Goal: Information Seeking & Learning: Learn about a topic

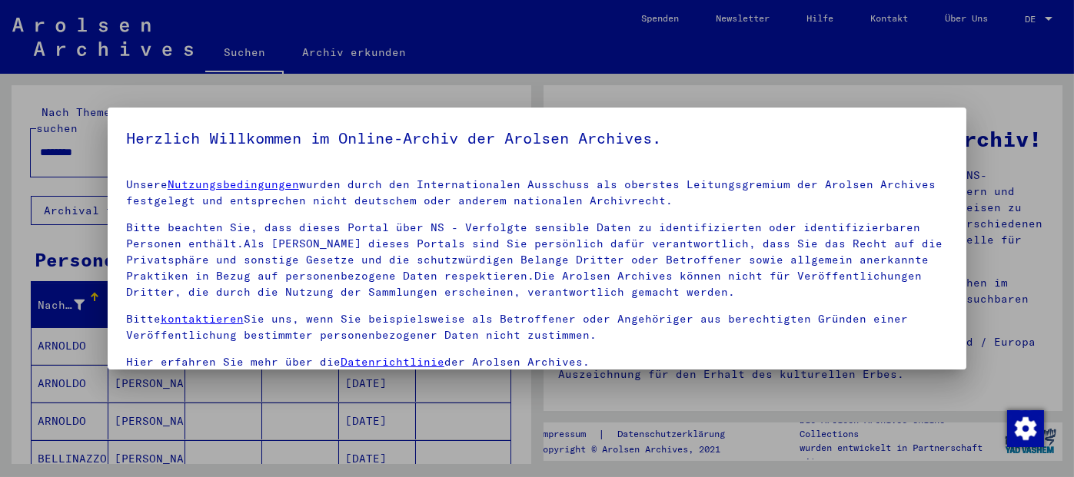
drag, startPoint x: 966, startPoint y: 250, endPoint x: 963, endPoint y: 332, distance: 82.3
click at [966, 344] on div at bounding box center [537, 238] width 1074 height 477
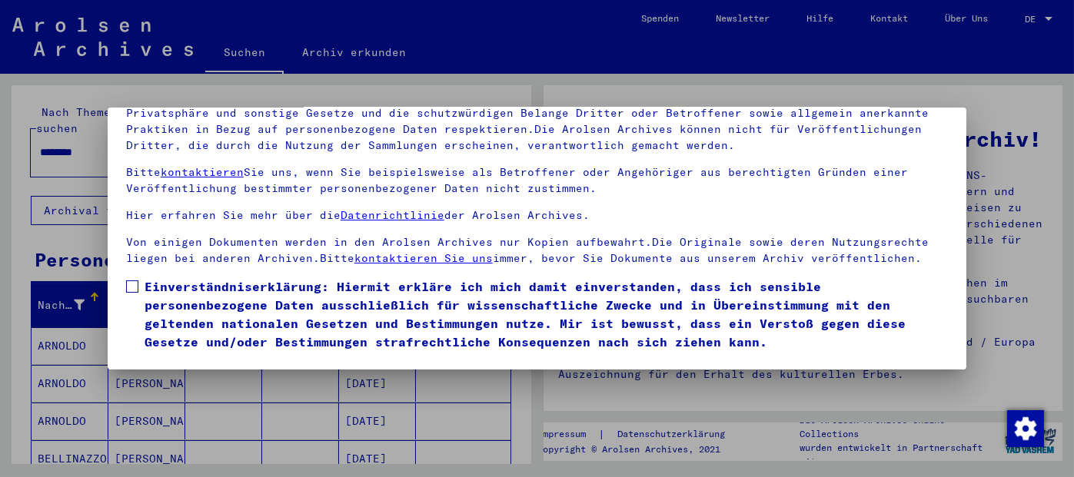
scroll to position [58, 0]
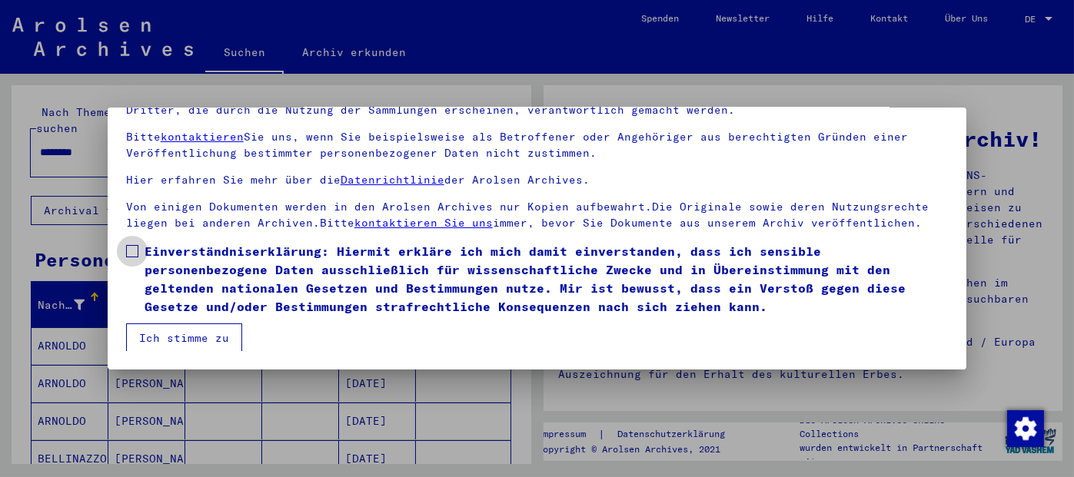
click at [130, 247] on span at bounding box center [132, 251] width 12 height 12
click at [155, 334] on button "Ich stimme zu" at bounding box center [184, 338] width 116 height 29
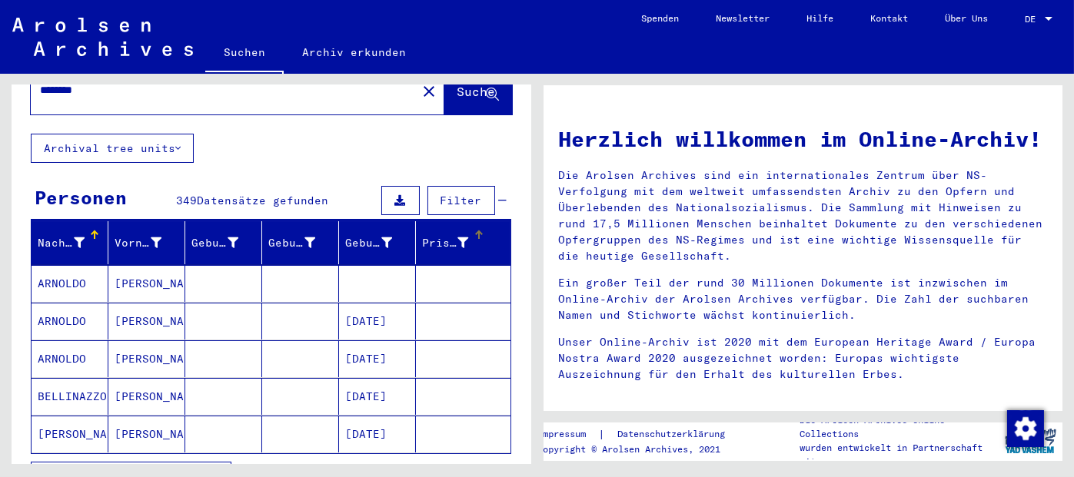
scroll to position [154, 0]
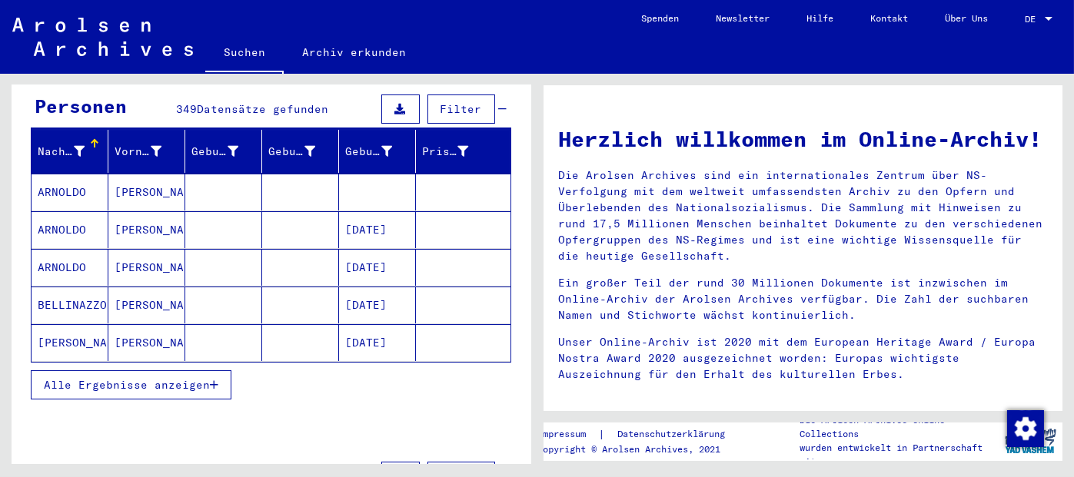
click at [219, 370] on button "Alle Ergebnisse anzeigen" at bounding box center [131, 384] width 201 height 29
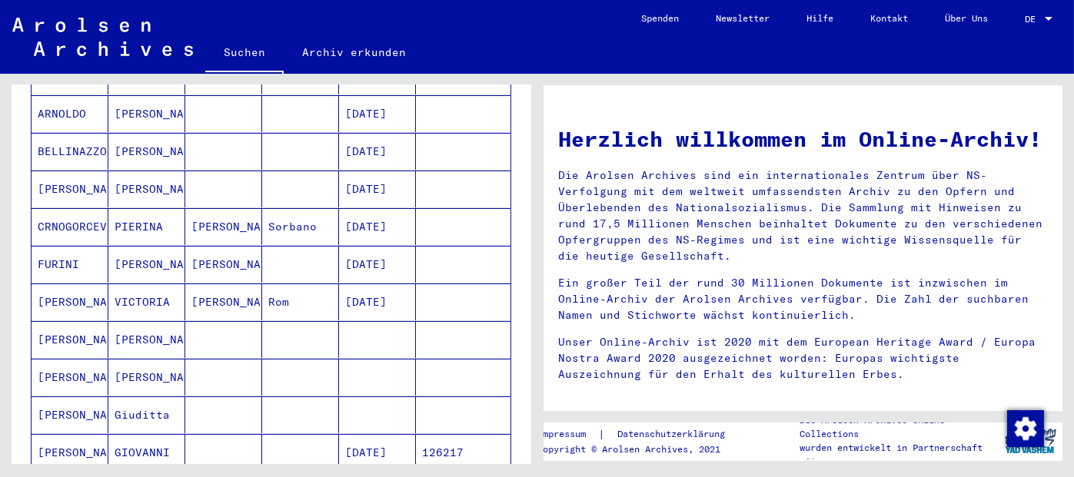
scroll to position [461, 0]
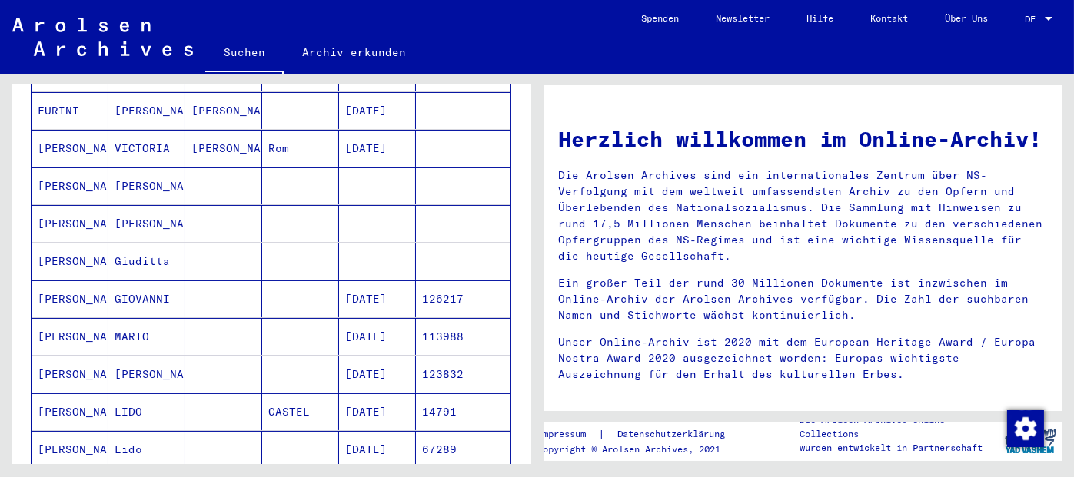
click at [441, 393] on mat-cell "14791" at bounding box center [463, 411] width 95 height 37
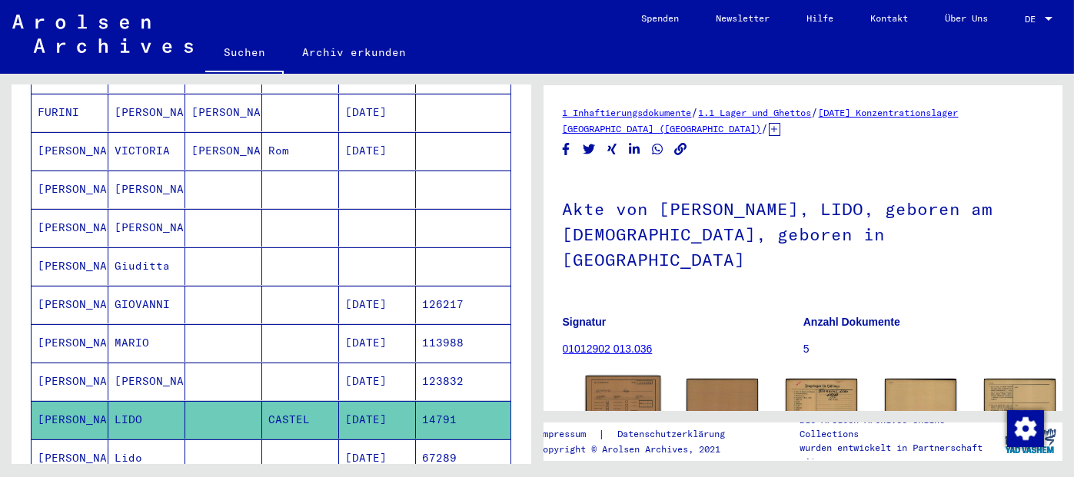
click at [601, 376] on img at bounding box center [622, 403] width 75 height 54
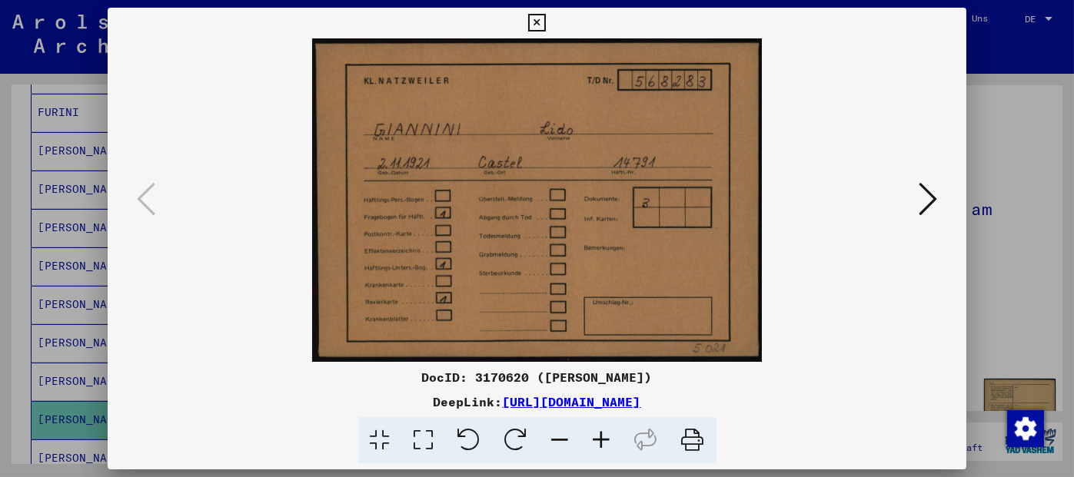
click at [931, 200] on icon at bounding box center [927, 199] width 18 height 37
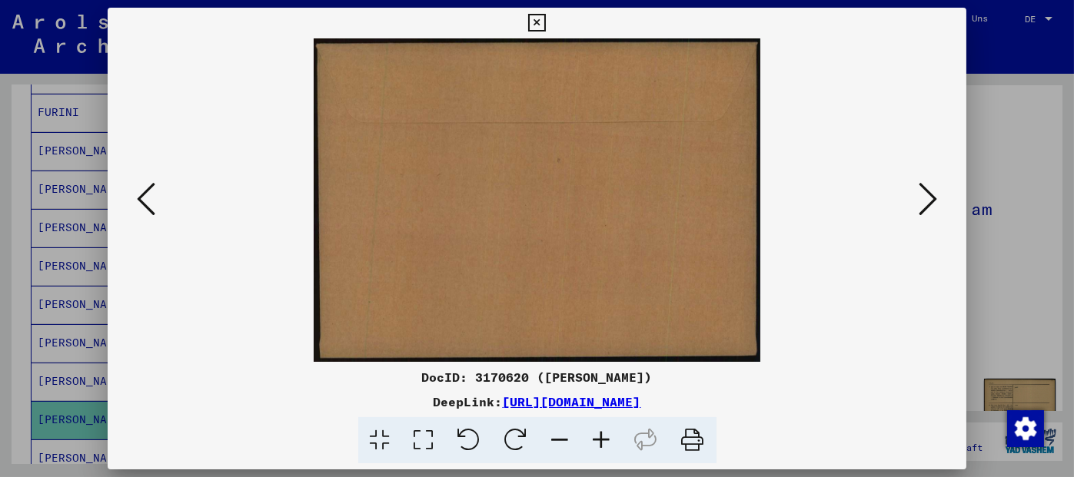
click at [931, 200] on icon at bounding box center [927, 199] width 18 height 37
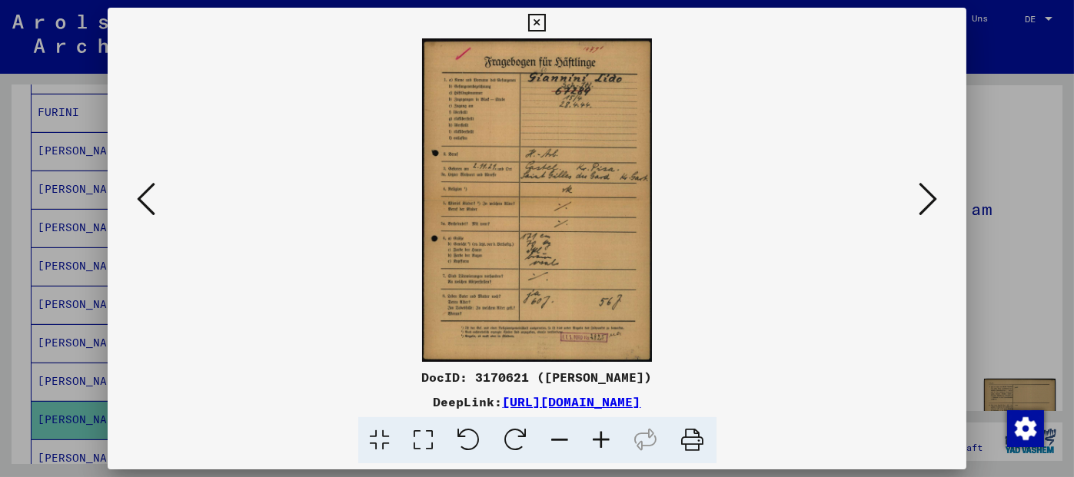
click at [931, 200] on icon at bounding box center [927, 199] width 18 height 37
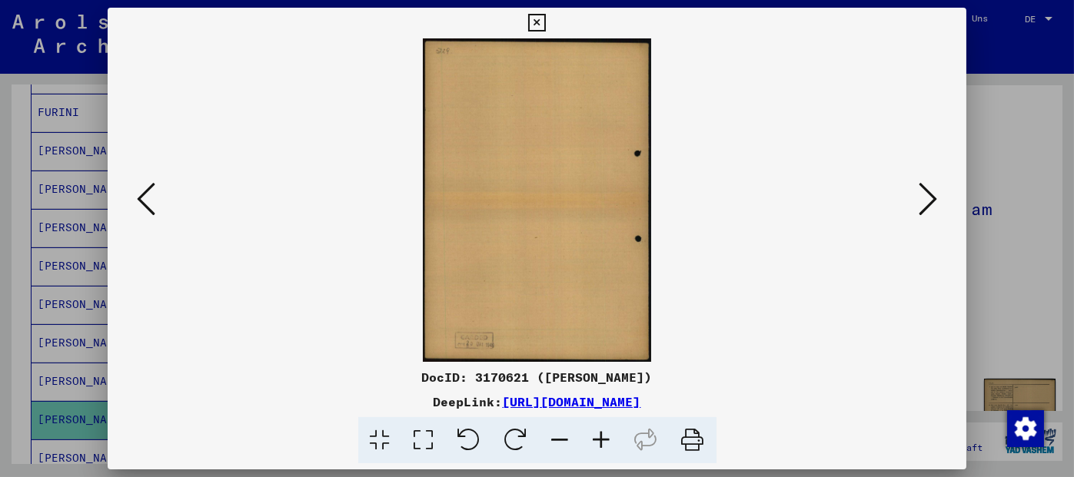
click at [931, 200] on icon at bounding box center [927, 199] width 18 height 37
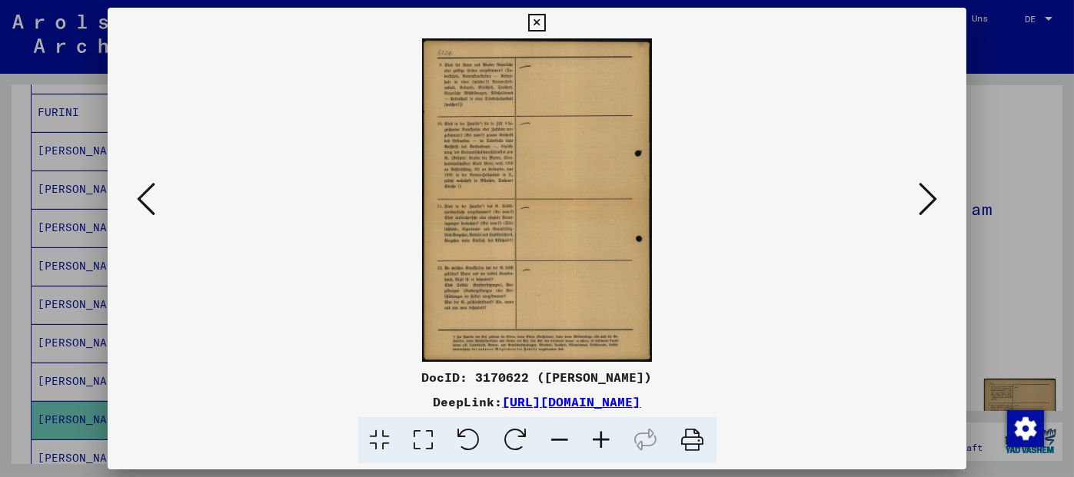
click at [931, 200] on icon at bounding box center [927, 199] width 18 height 37
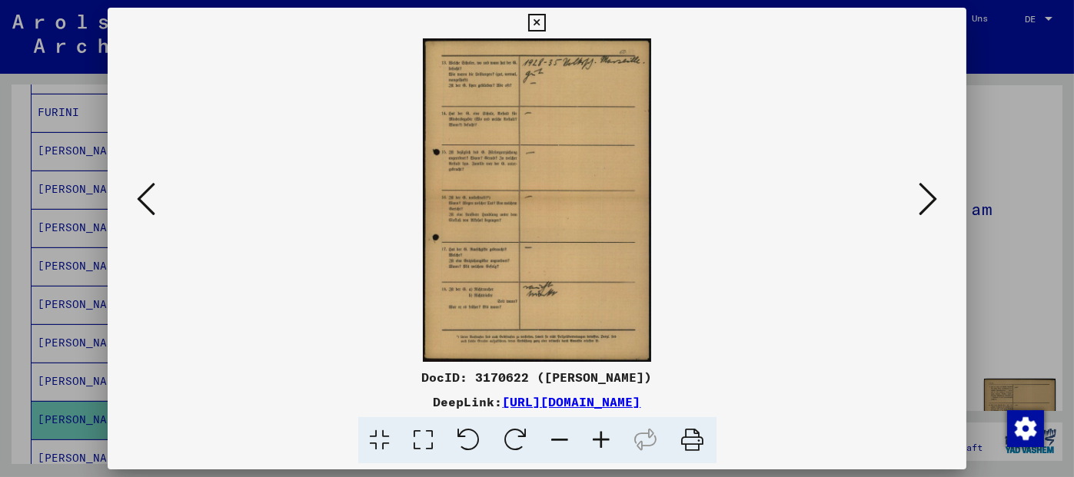
click at [931, 200] on icon at bounding box center [927, 199] width 18 height 37
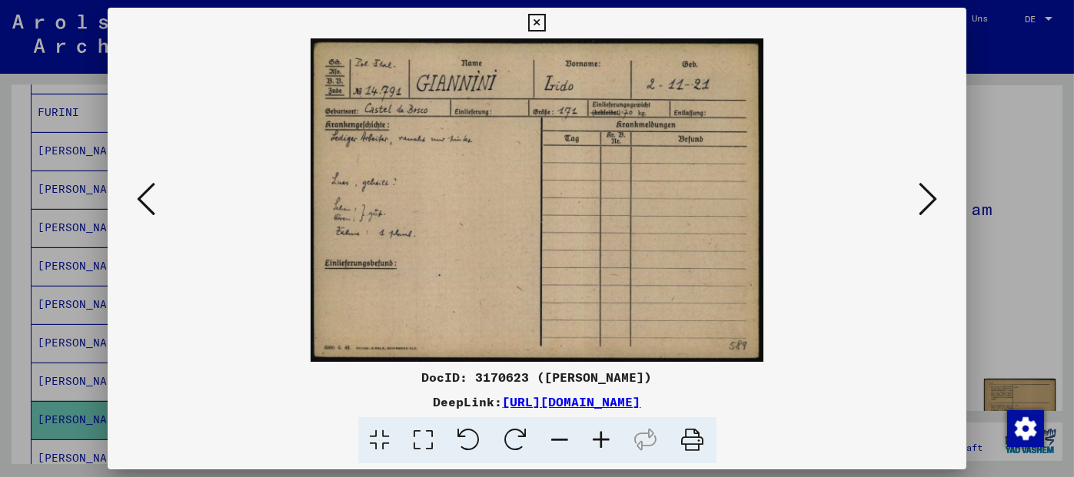
click at [931, 200] on icon at bounding box center [927, 199] width 18 height 37
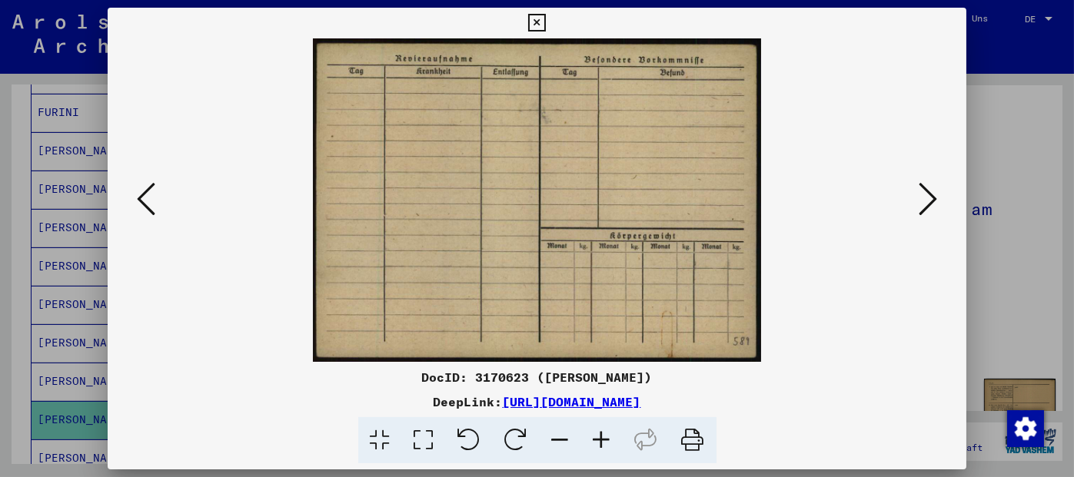
click at [931, 200] on icon at bounding box center [927, 199] width 18 height 37
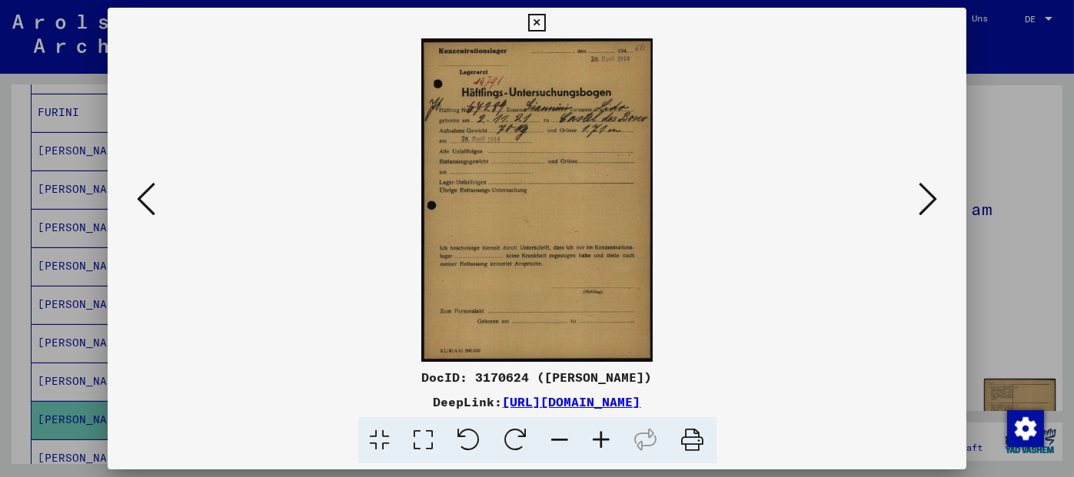
click at [600, 436] on icon at bounding box center [601, 440] width 41 height 47
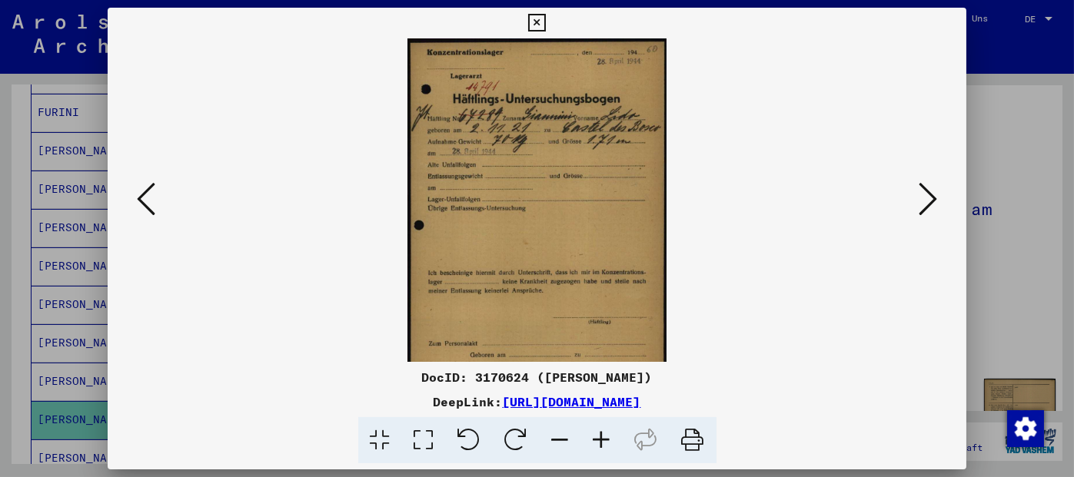
click at [600, 436] on icon at bounding box center [601, 440] width 41 height 47
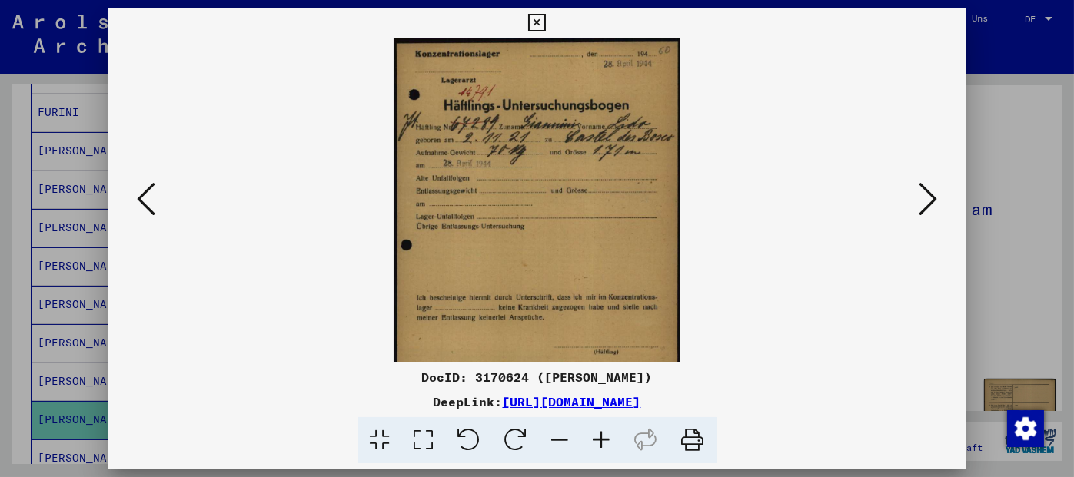
click at [600, 436] on icon at bounding box center [601, 440] width 41 height 47
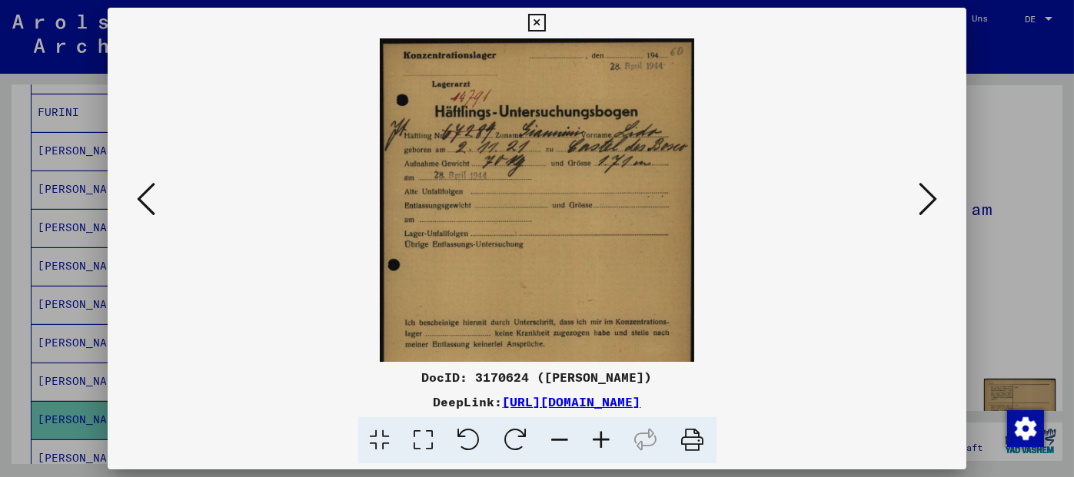
click at [600, 436] on icon at bounding box center [601, 440] width 41 height 47
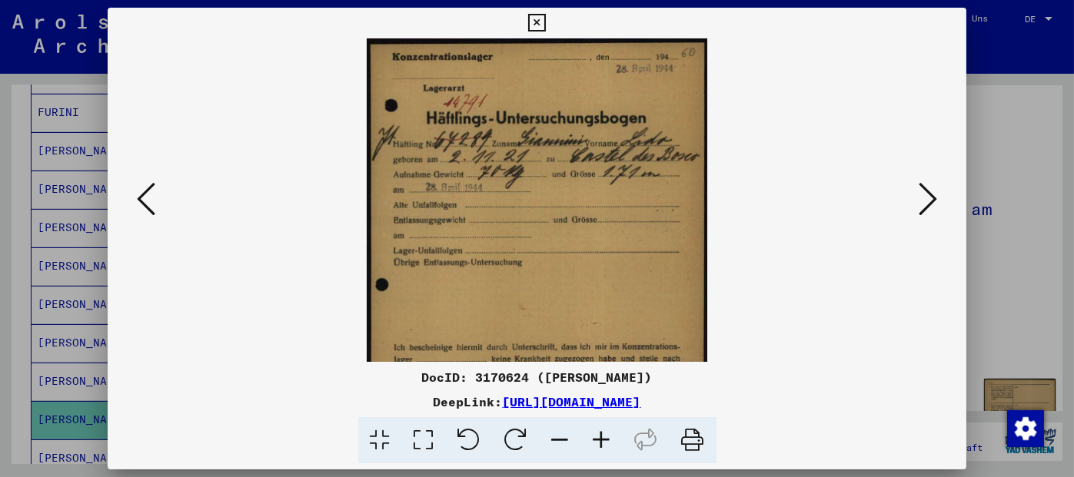
click at [600, 436] on icon at bounding box center [601, 440] width 41 height 47
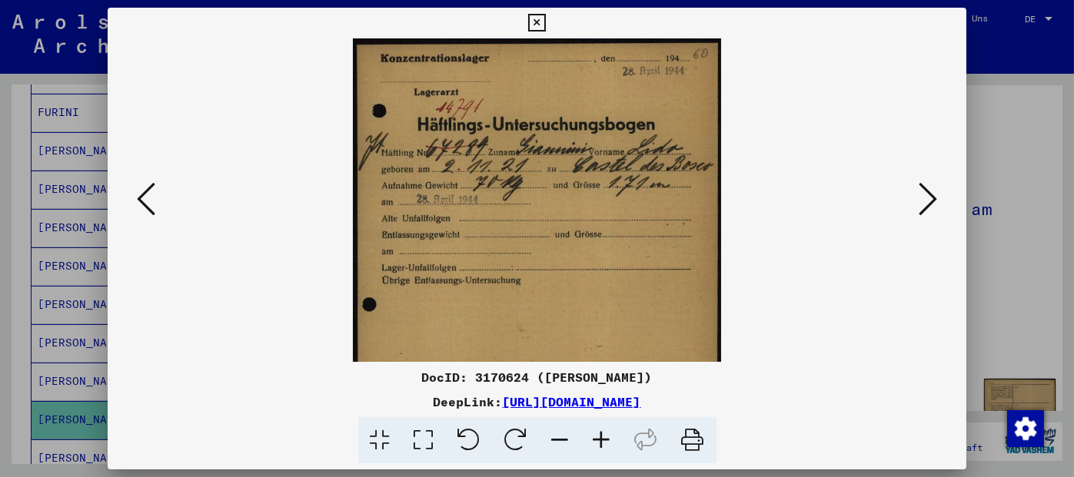
click at [600, 436] on icon at bounding box center [601, 440] width 41 height 47
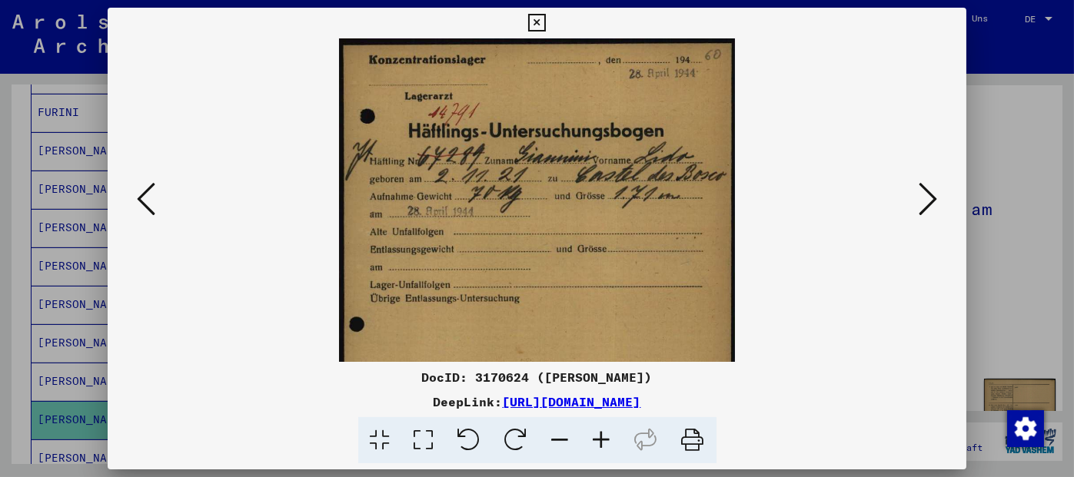
click at [600, 436] on icon at bounding box center [601, 440] width 41 height 47
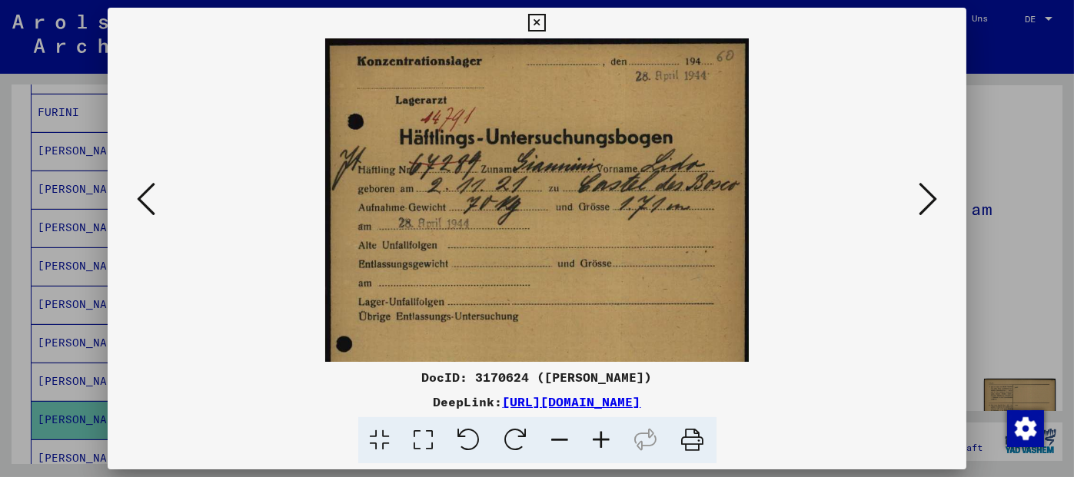
click at [600, 436] on icon at bounding box center [601, 440] width 41 height 47
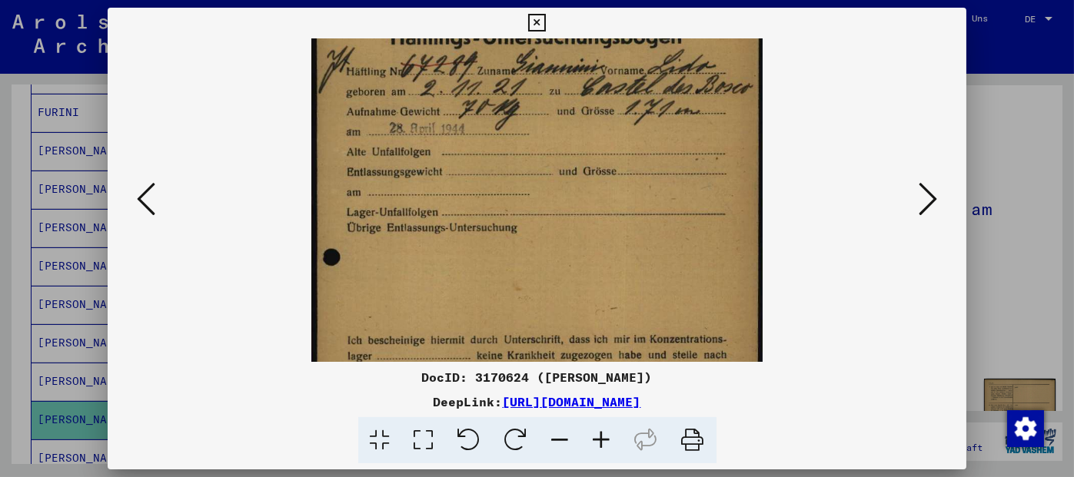
drag, startPoint x: 679, startPoint y: 296, endPoint x: 695, endPoint y: 189, distance: 108.0
click at [695, 189] on img at bounding box center [536, 247] width 451 height 631
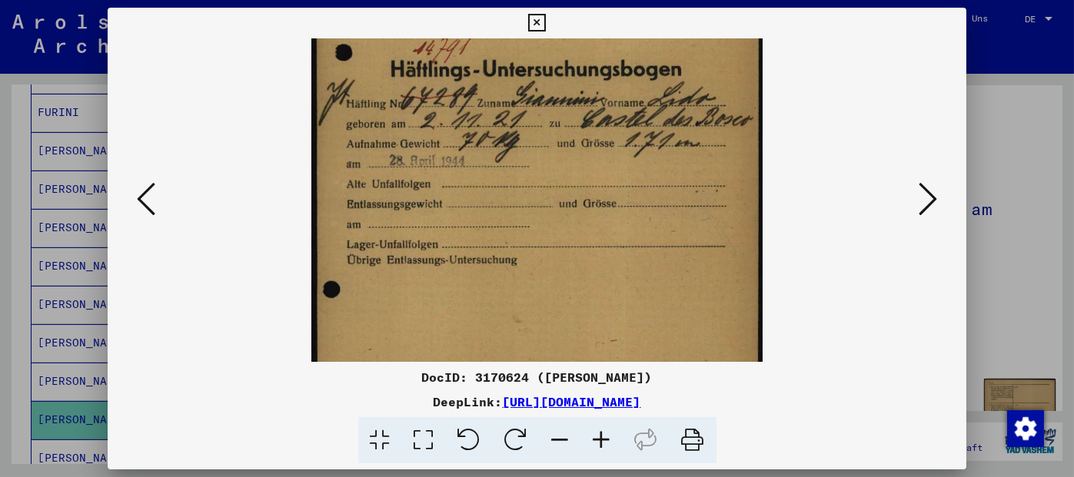
scroll to position [74, 0]
drag, startPoint x: 652, startPoint y: 261, endPoint x: 672, endPoint y: 324, distance: 66.3
click at [672, 324] on img at bounding box center [536, 280] width 451 height 631
click at [923, 202] on icon at bounding box center [927, 199] width 18 height 37
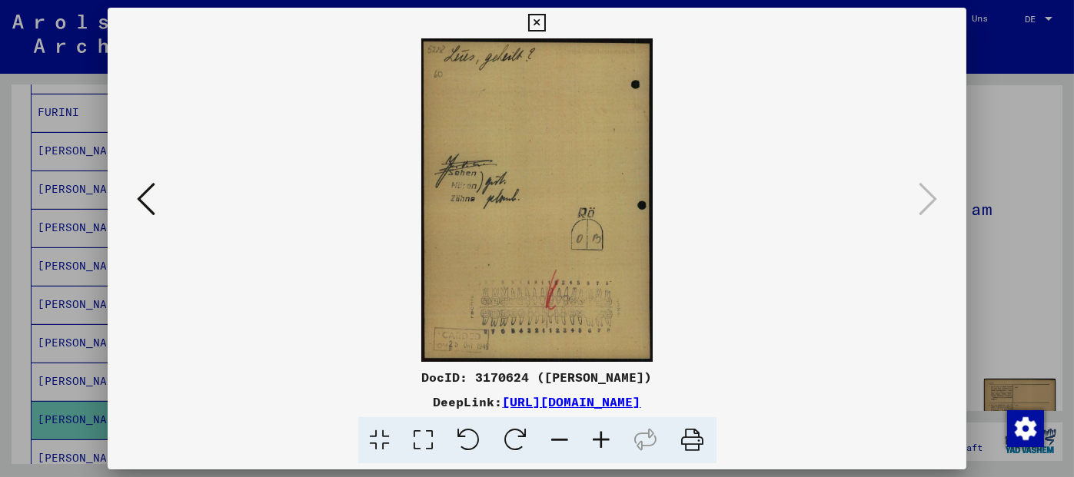
click at [545, 27] on icon at bounding box center [537, 23] width 18 height 18
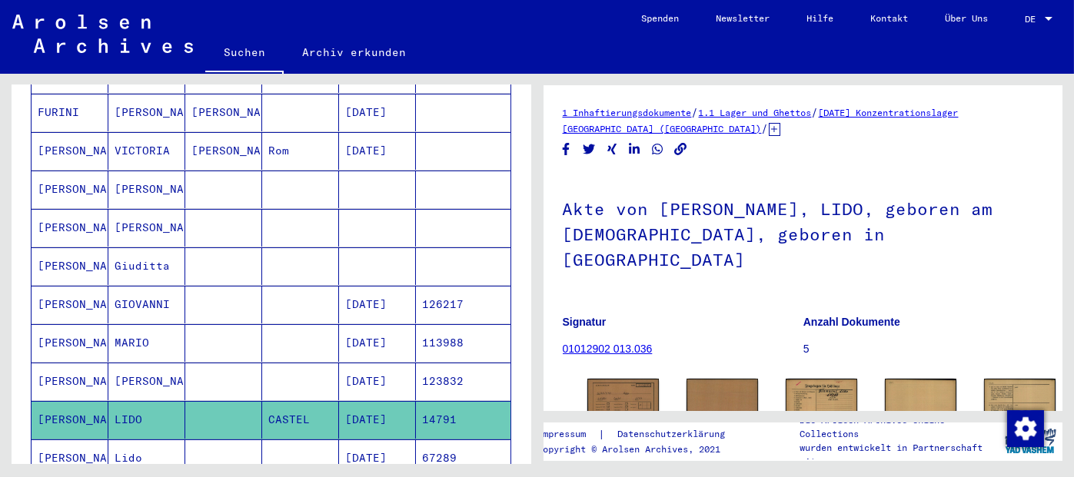
click at [439, 440] on mat-cell "67289" at bounding box center [463, 459] width 95 height 38
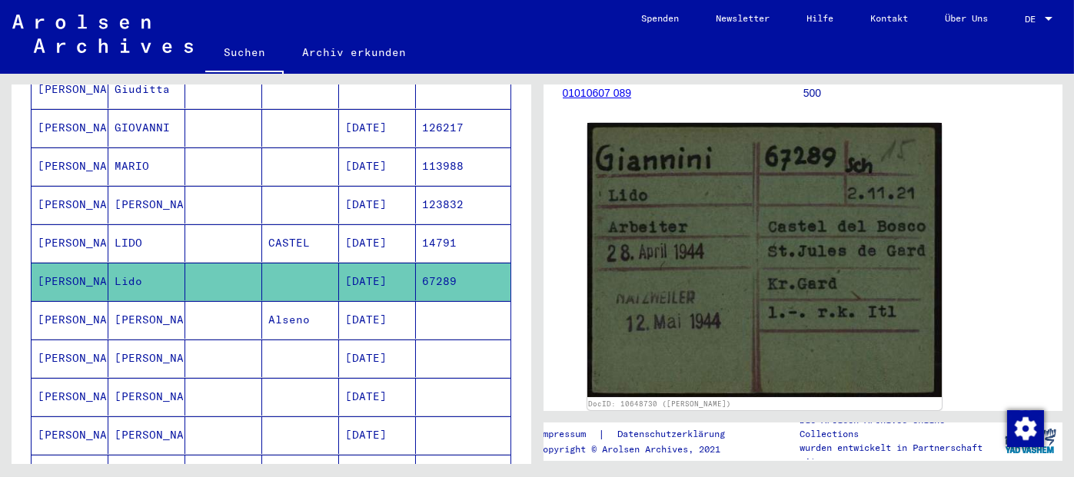
scroll to position [643, 0]
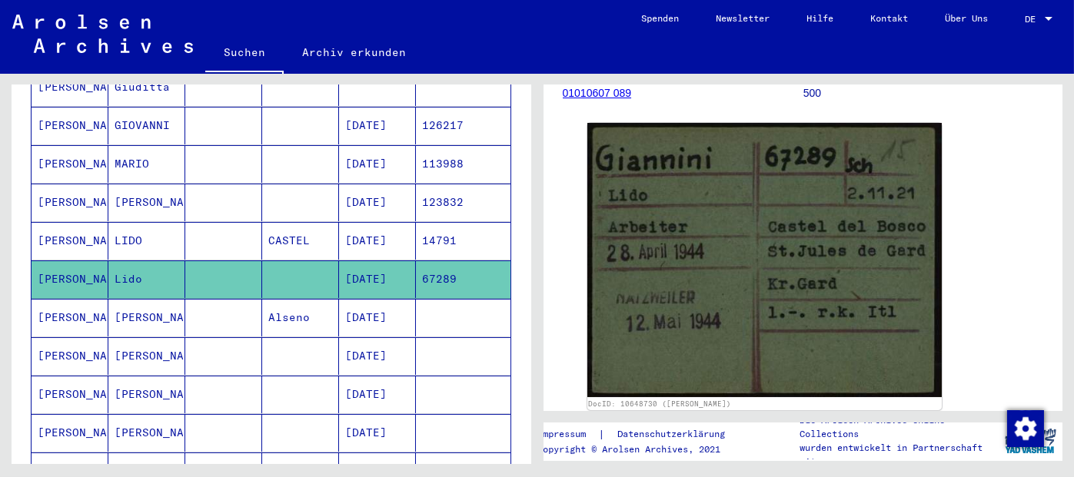
click at [428, 222] on mat-cell "14791" at bounding box center [463, 241] width 95 height 38
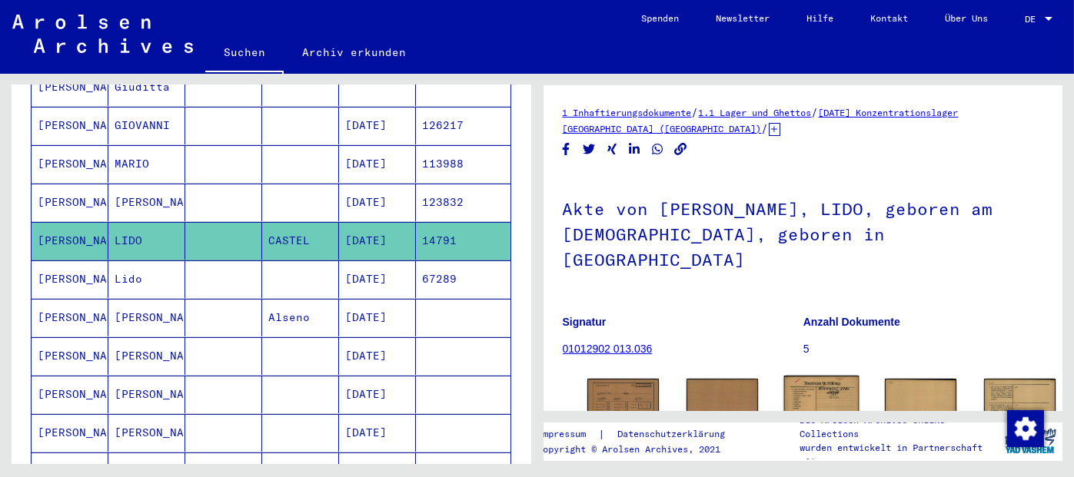
click at [784, 383] on img at bounding box center [821, 429] width 75 height 106
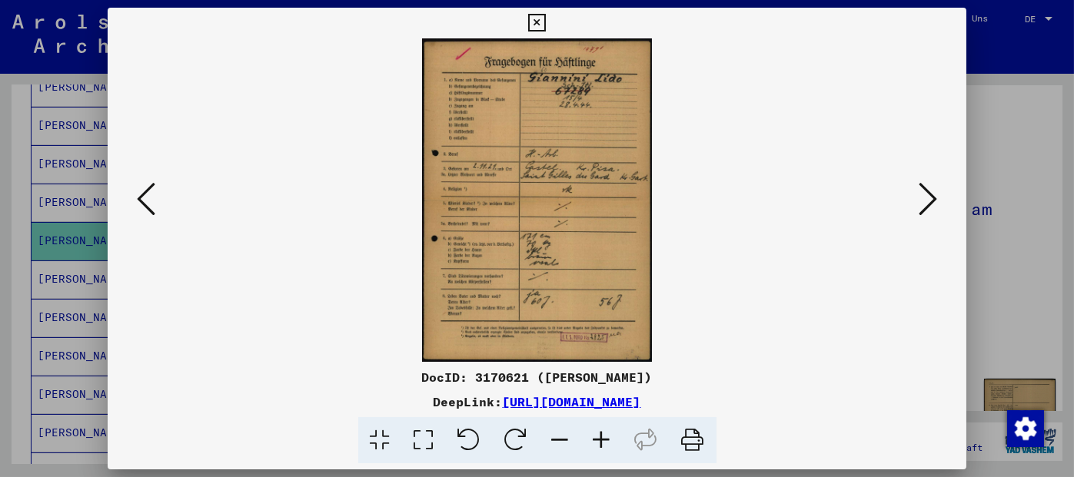
click at [609, 433] on icon at bounding box center [601, 440] width 41 height 47
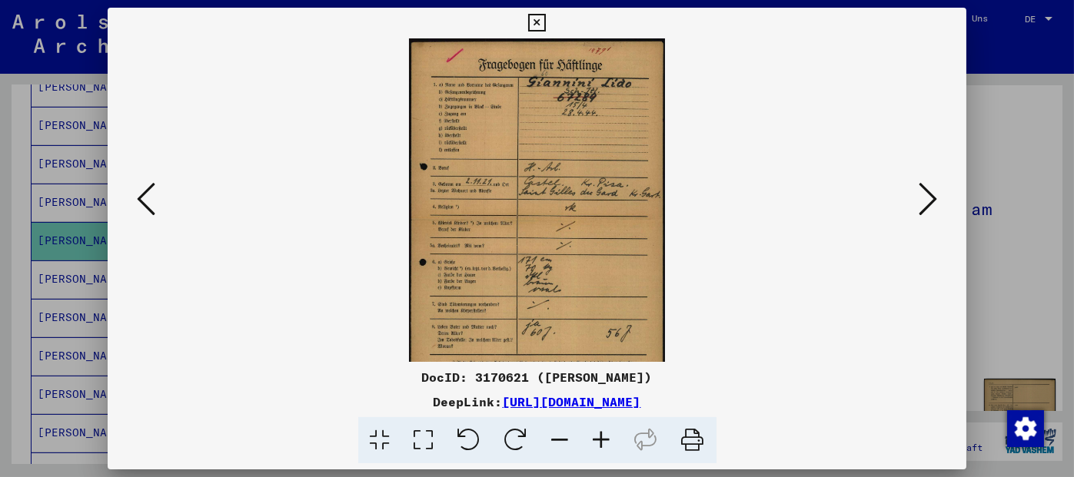
click at [609, 433] on icon at bounding box center [601, 440] width 41 height 47
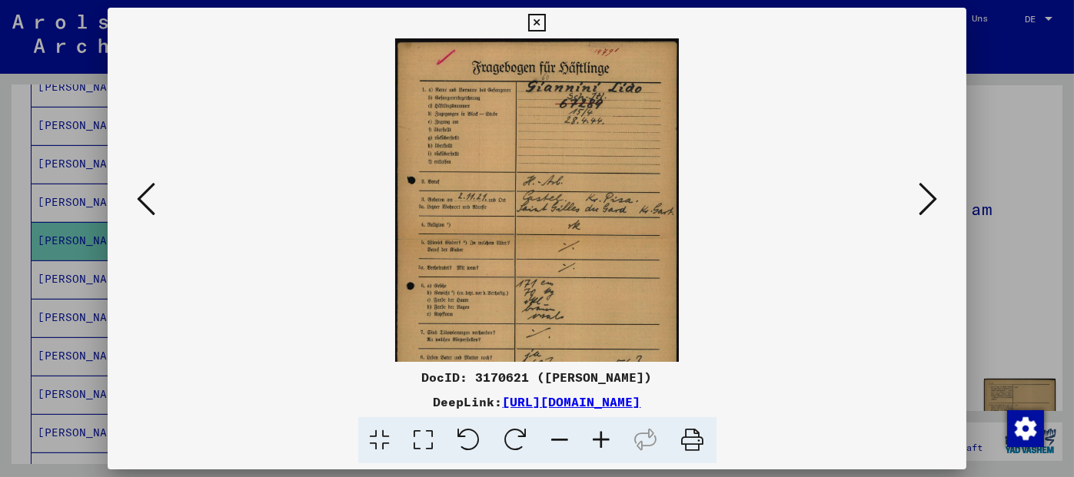
click at [609, 433] on icon at bounding box center [601, 440] width 41 height 47
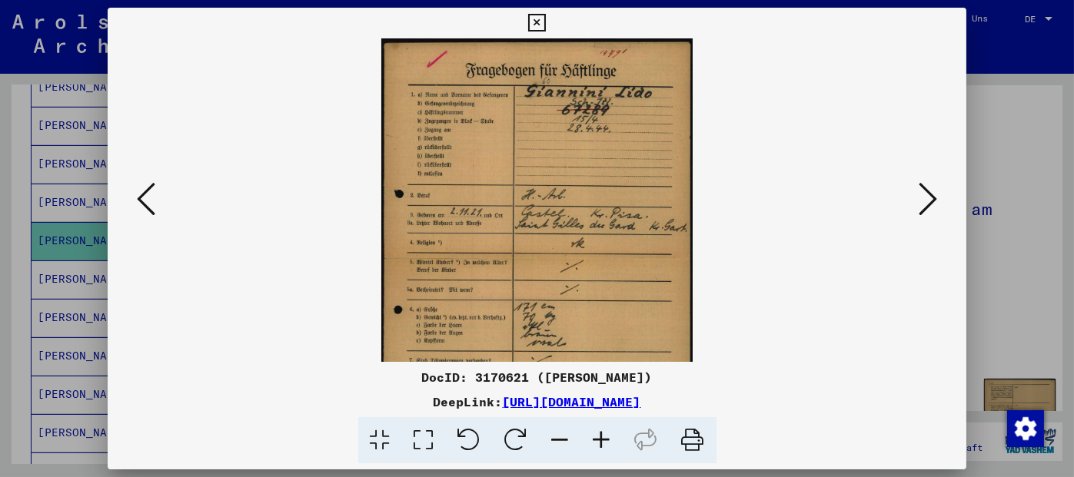
click at [609, 433] on icon at bounding box center [601, 440] width 41 height 47
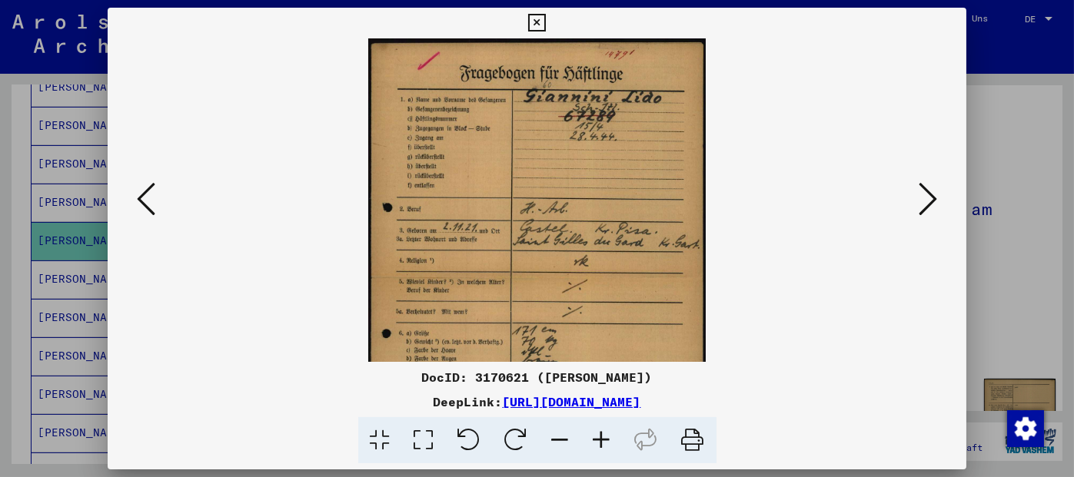
click at [609, 433] on icon at bounding box center [601, 440] width 41 height 47
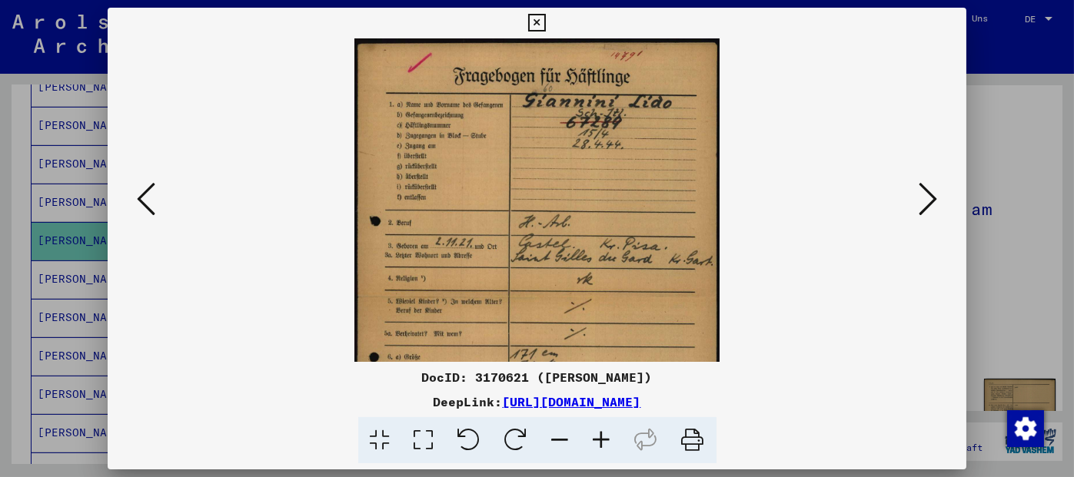
click at [609, 433] on icon at bounding box center [601, 440] width 41 height 47
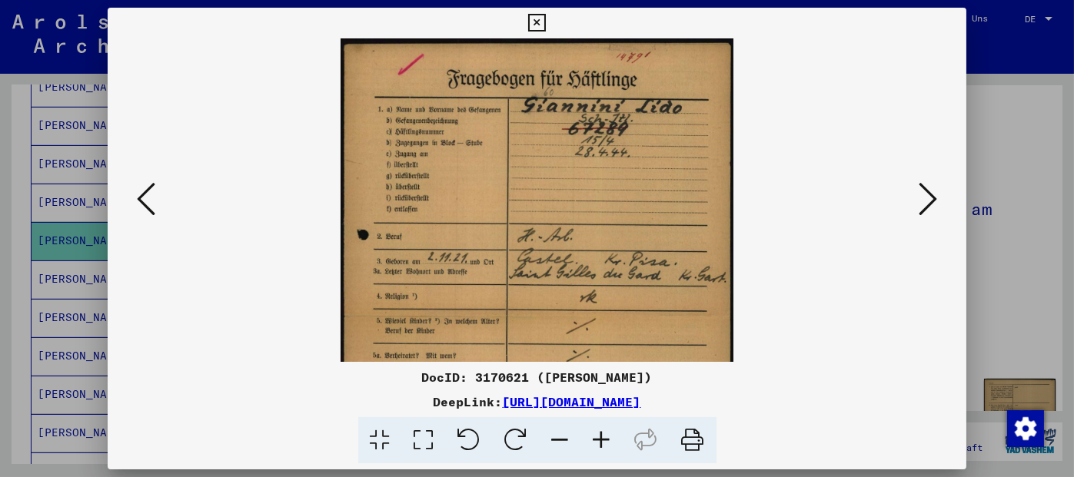
click at [609, 433] on icon at bounding box center [601, 440] width 41 height 47
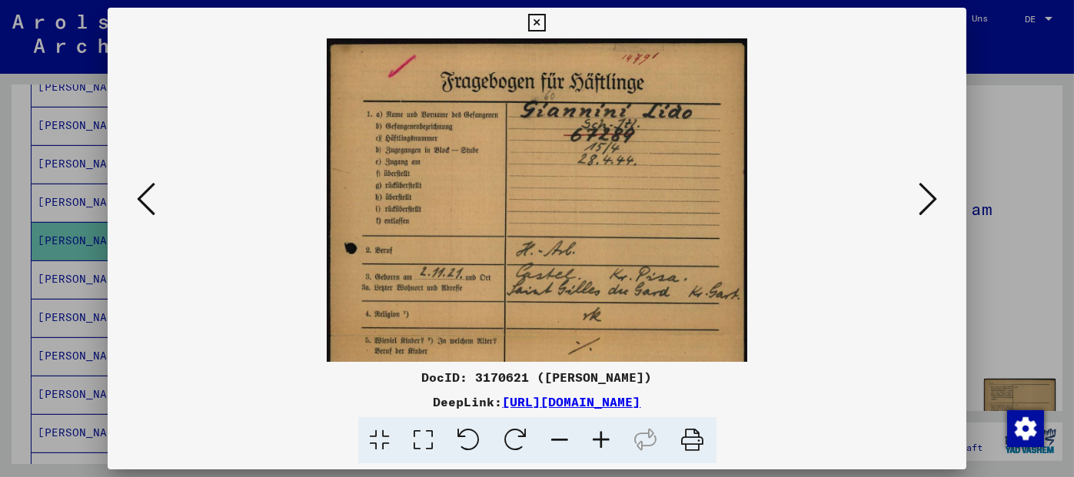
click at [609, 433] on icon at bounding box center [601, 440] width 41 height 47
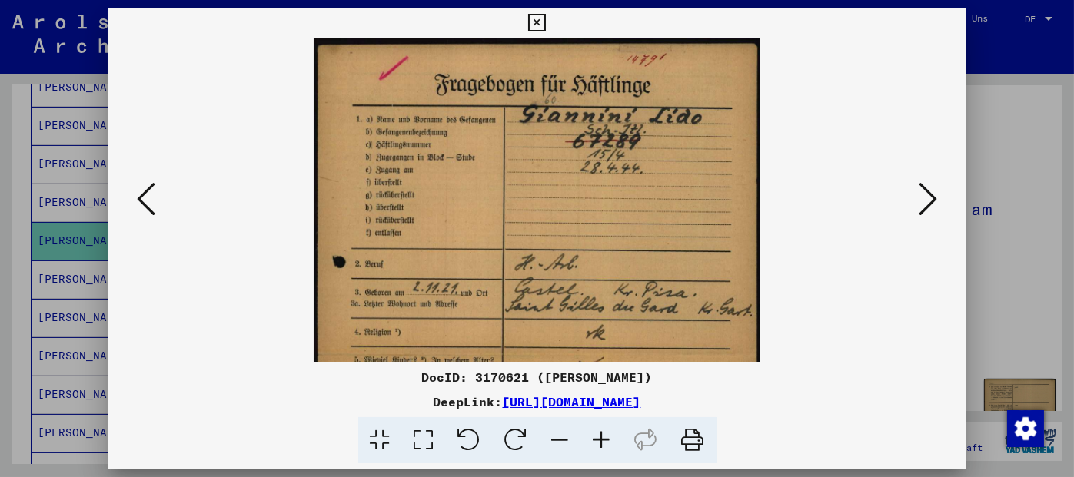
click at [609, 433] on icon at bounding box center [601, 440] width 41 height 47
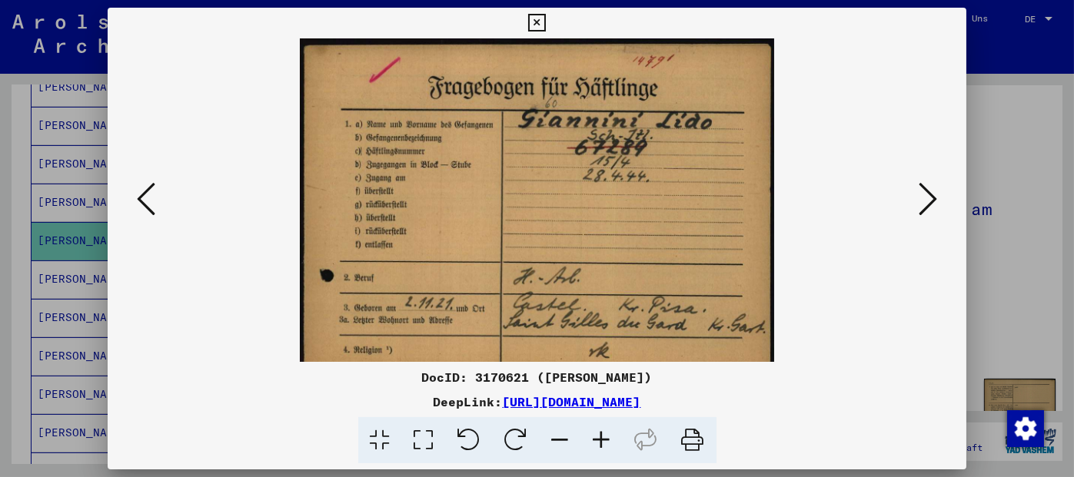
click at [609, 433] on icon at bounding box center [601, 440] width 41 height 47
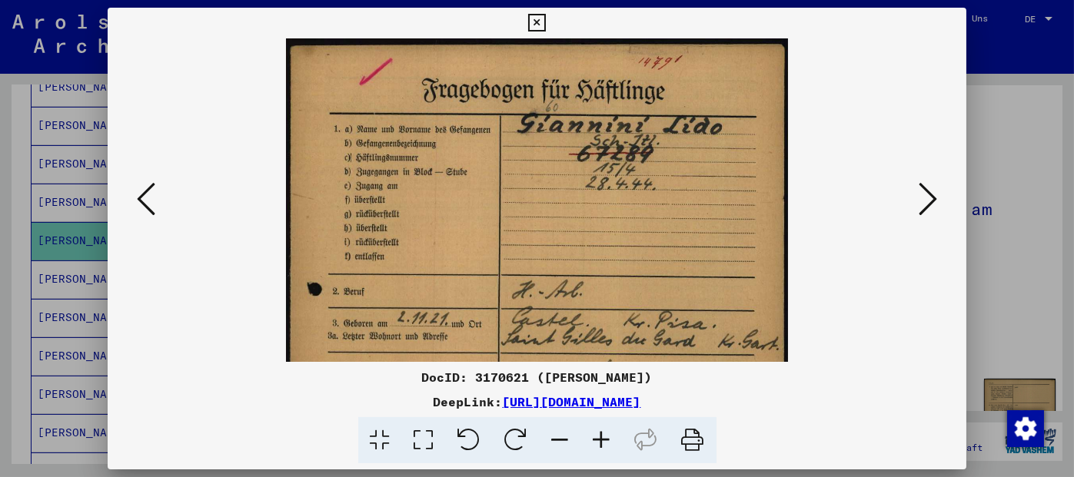
click at [609, 433] on icon at bounding box center [601, 440] width 41 height 47
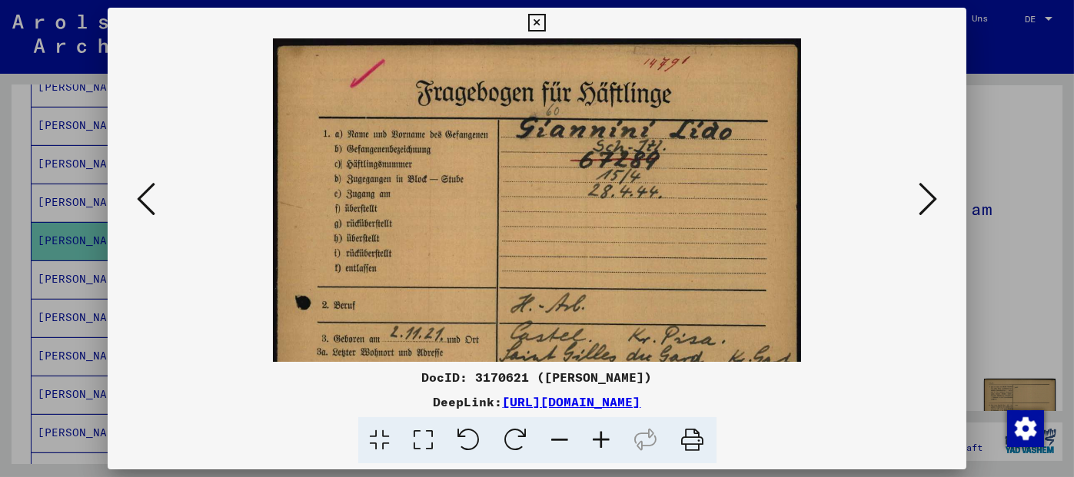
click at [609, 433] on icon at bounding box center [601, 440] width 41 height 47
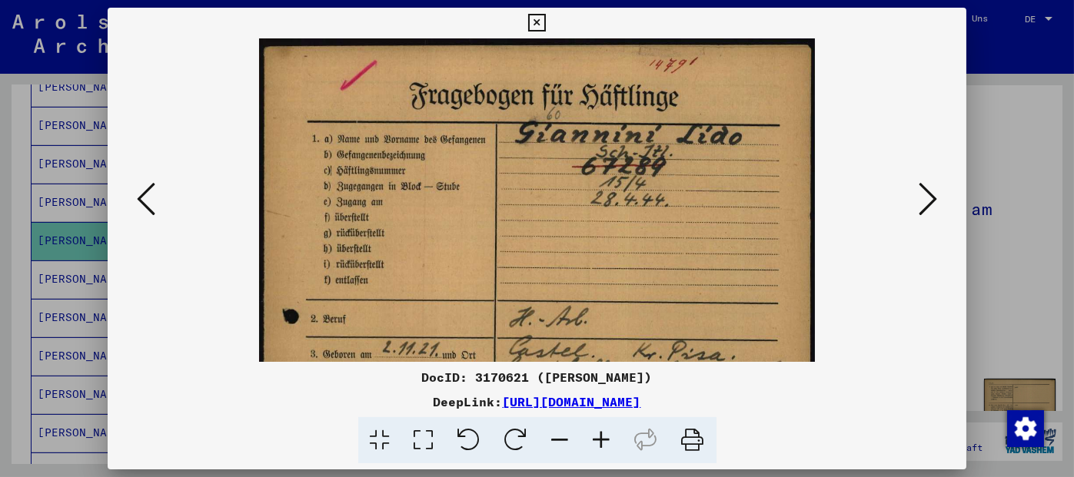
click at [609, 433] on icon at bounding box center [601, 440] width 41 height 47
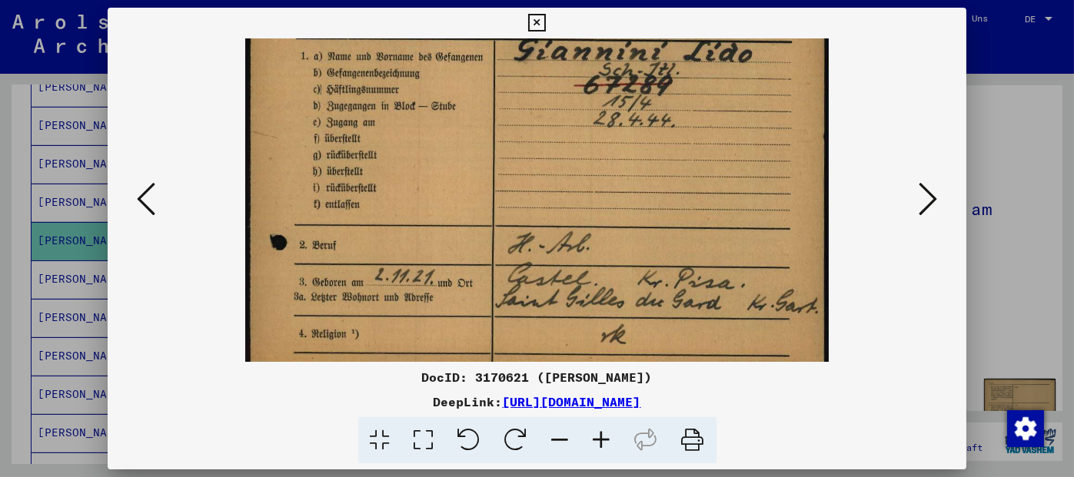
drag, startPoint x: 731, startPoint y: 253, endPoint x: 725, endPoint y: 185, distance: 67.9
click at [725, 185] on img at bounding box center [536, 362] width 583 height 823
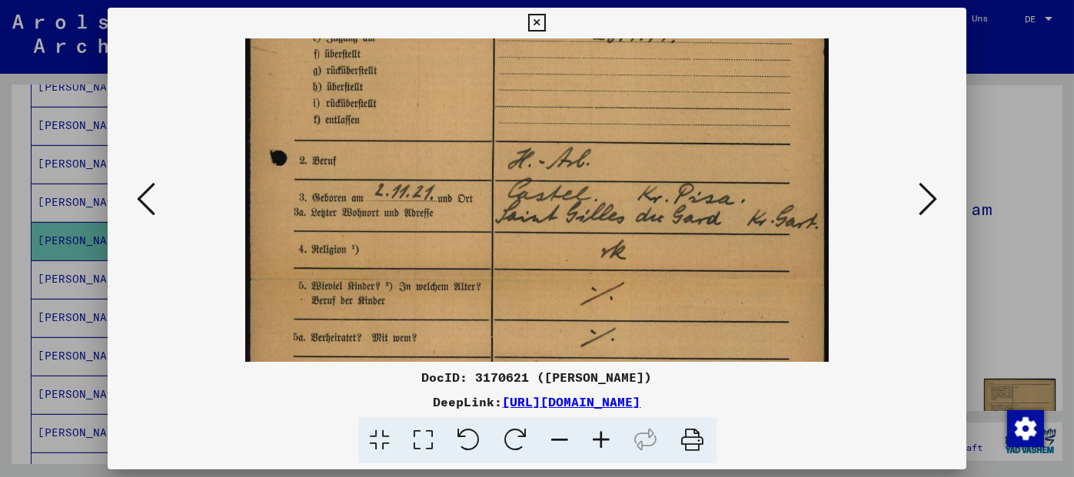
drag, startPoint x: 667, startPoint y: 279, endPoint x: 676, endPoint y: 205, distance: 74.3
click at [676, 205] on img at bounding box center [536, 277] width 583 height 823
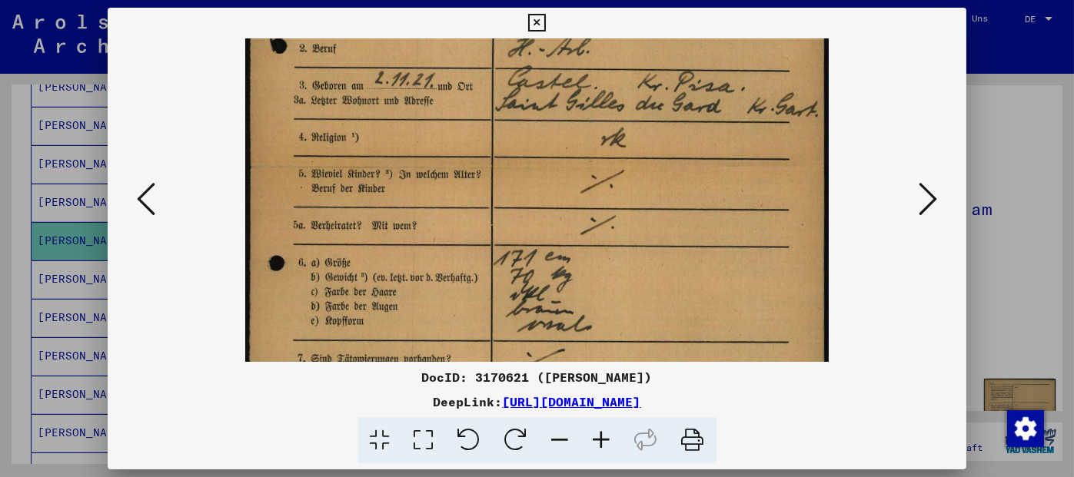
drag, startPoint x: 659, startPoint y: 280, endPoint x: 664, endPoint y: 168, distance: 111.5
click at [664, 168] on img at bounding box center [536, 165] width 583 height 823
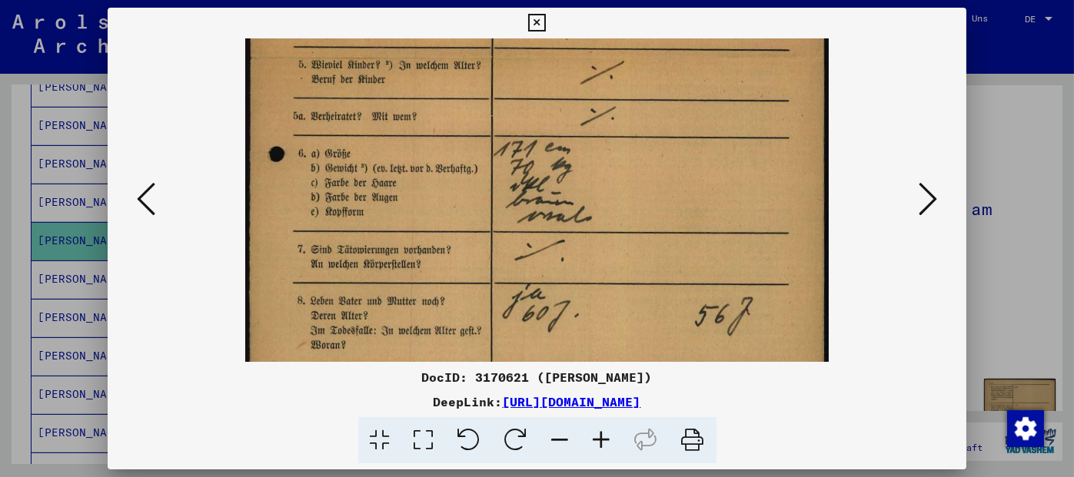
drag, startPoint x: 632, startPoint y: 281, endPoint x: 641, endPoint y: 172, distance: 109.4
click at [641, 172] on img at bounding box center [536, 56] width 583 height 823
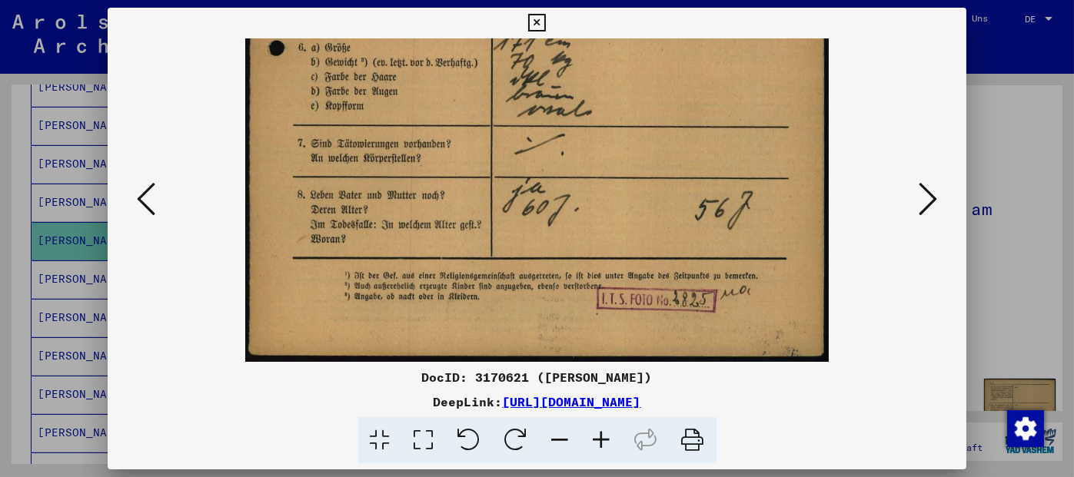
drag, startPoint x: 602, startPoint y: 296, endPoint x: 622, endPoint y: 175, distance: 122.4
drag, startPoint x: 541, startPoint y: 26, endPoint x: 410, endPoint y: 148, distance: 179.4
click at [540, 27] on icon at bounding box center [537, 23] width 18 height 18
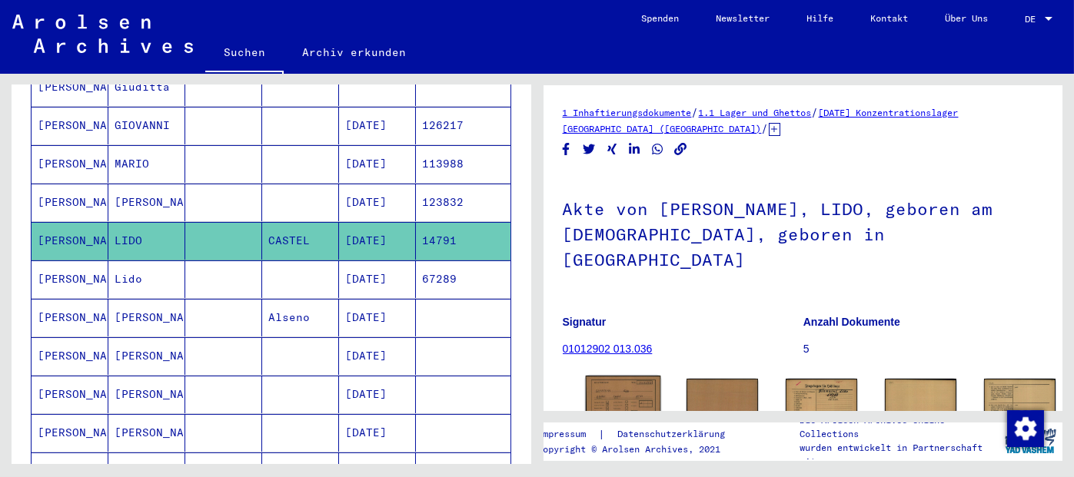
click at [606, 376] on img at bounding box center [622, 403] width 75 height 54
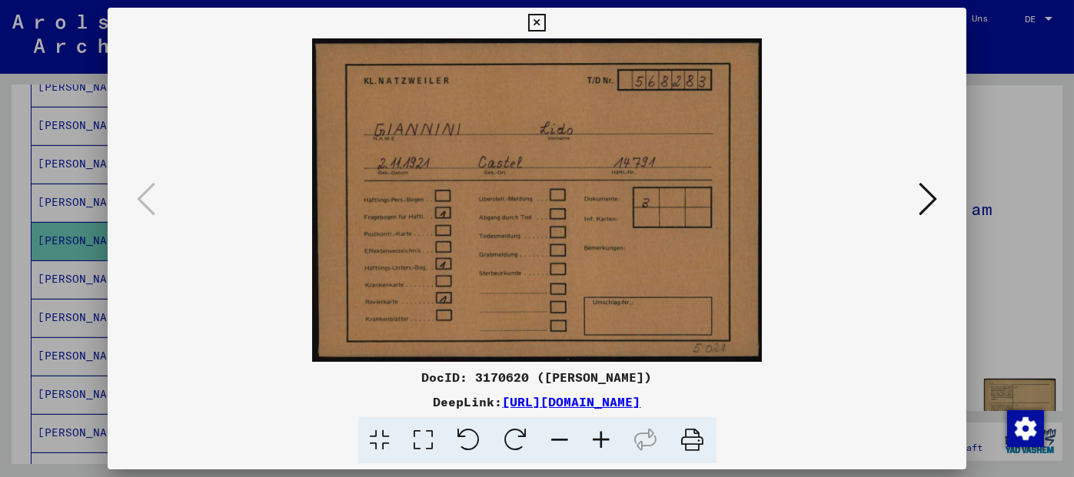
click at [930, 198] on icon at bounding box center [927, 199] width 18 height 37
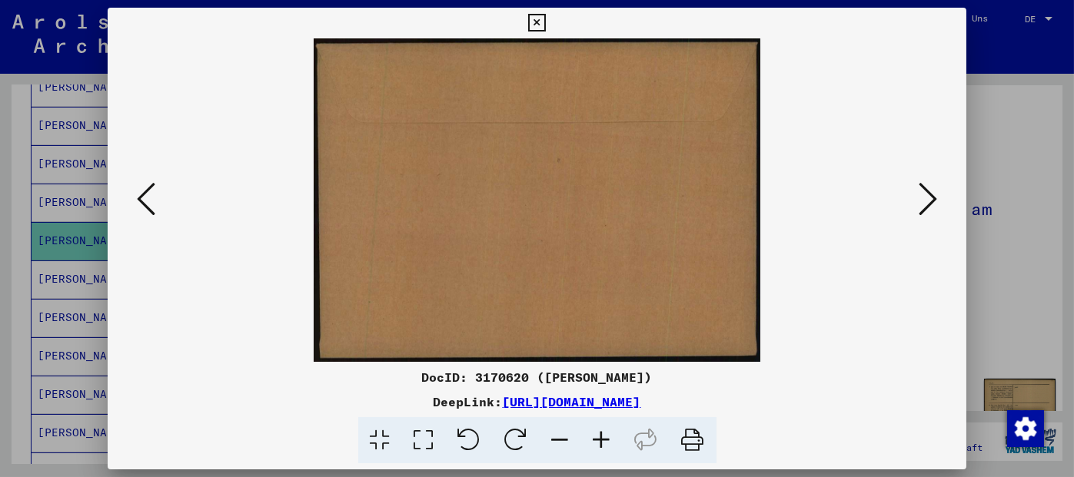
click at [930, 198] on icon at bounding box center [927, 199] width 18 height 37
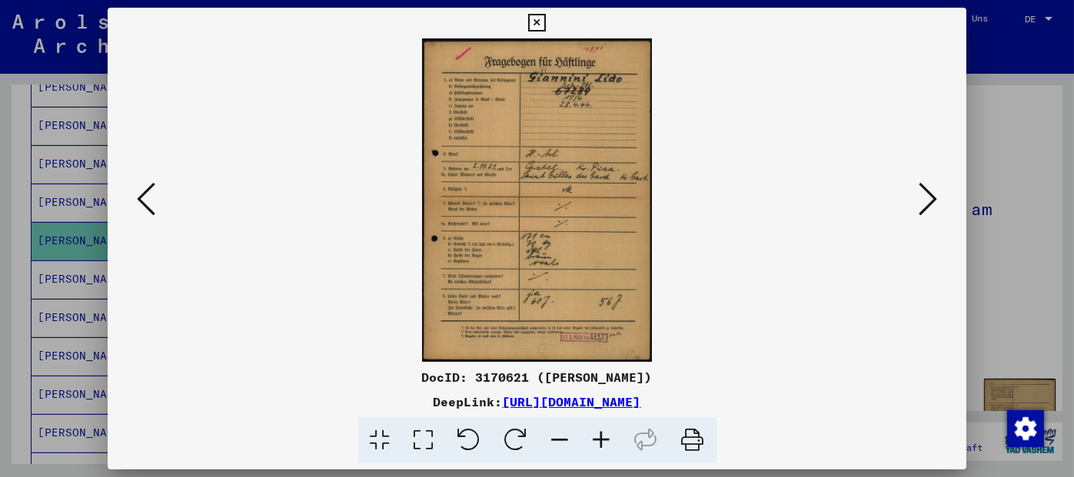
click at [930, 198] on icon at bounding box center [927, 199] width 18 height 37
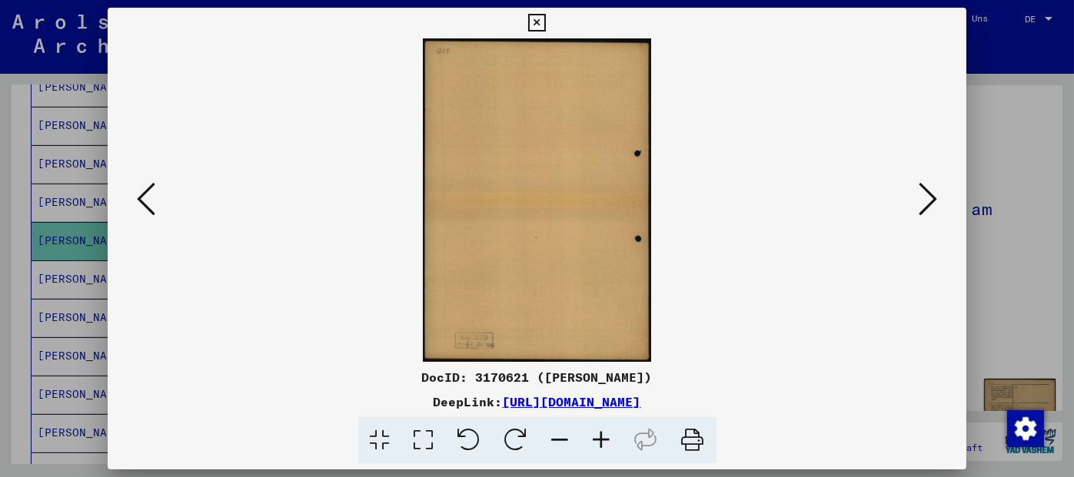
click at [930, 198] on icon at bounding box center [927, 199] width 18 height 37
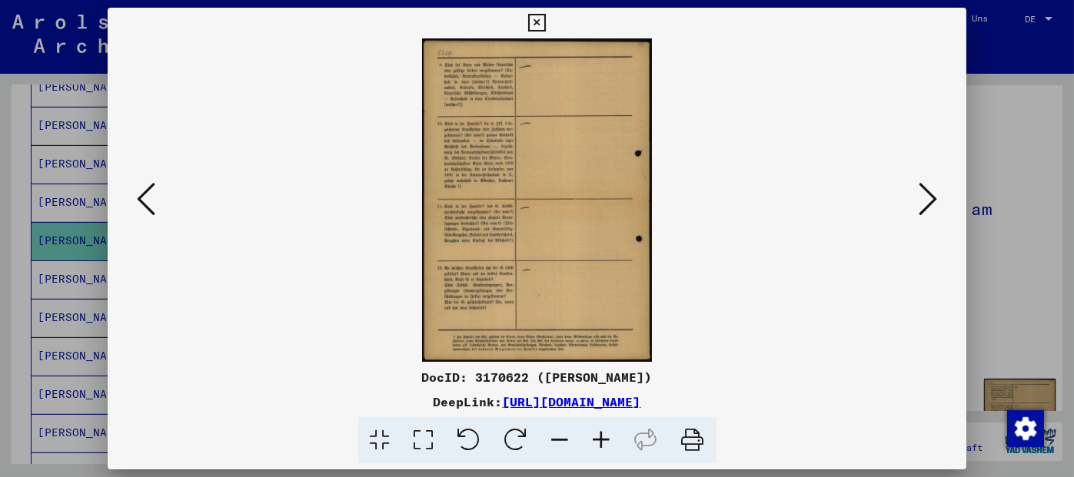
click at [930, 198] on icon at bounding box center [927, 199] width 18 height 37
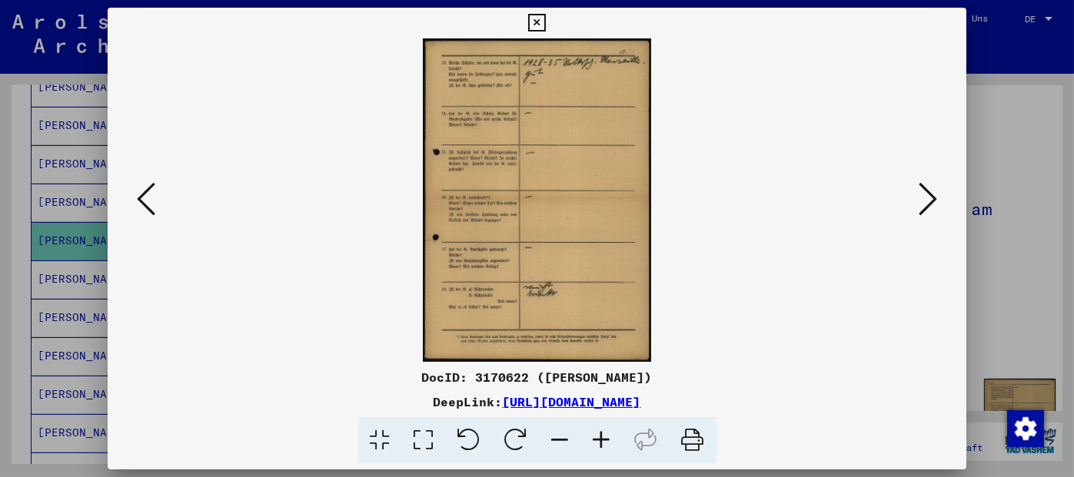
click at [930, 198] on icon at bounding box center [927, 199] width 18 height 37
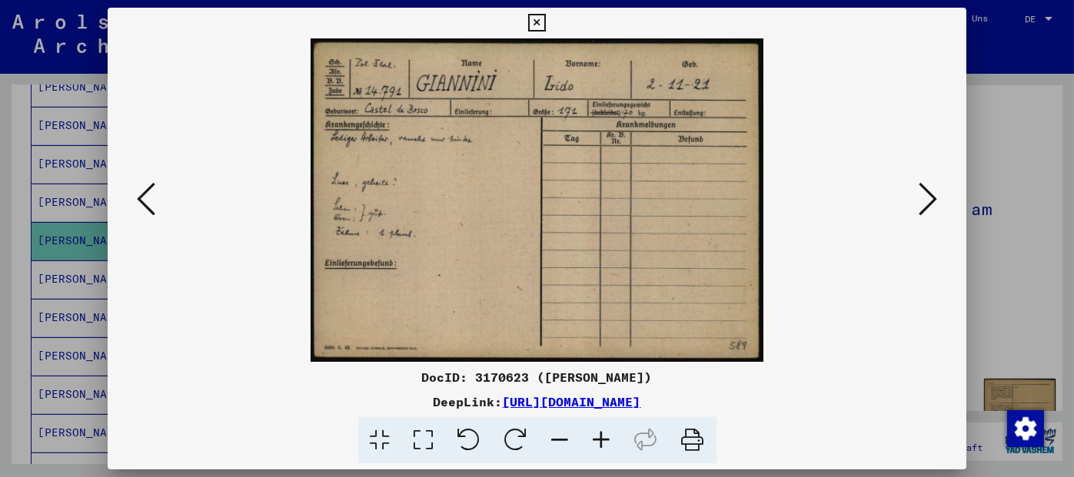
click at [930, 198] on icon at bounding box center [927, 199] width 18 height 37
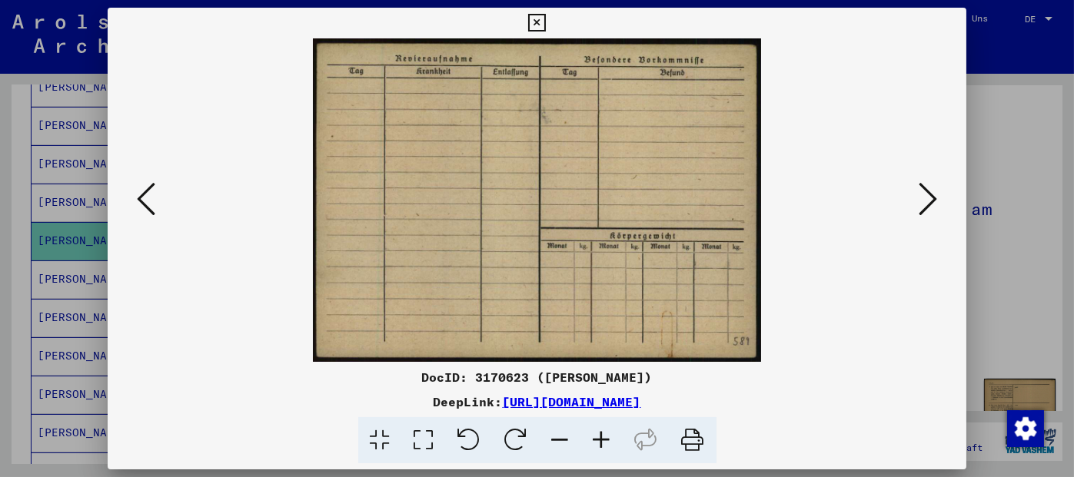
click at [930, 198] on icon at bounding box center [927, 199] width 18 height 37
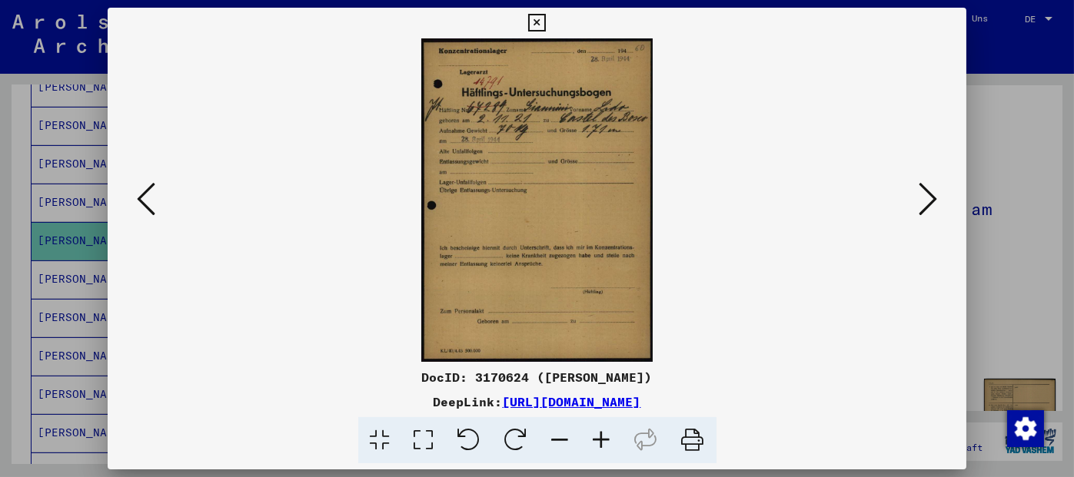
click at [603, 442] on icon at bounding box center [601, 440] width 41 height 47
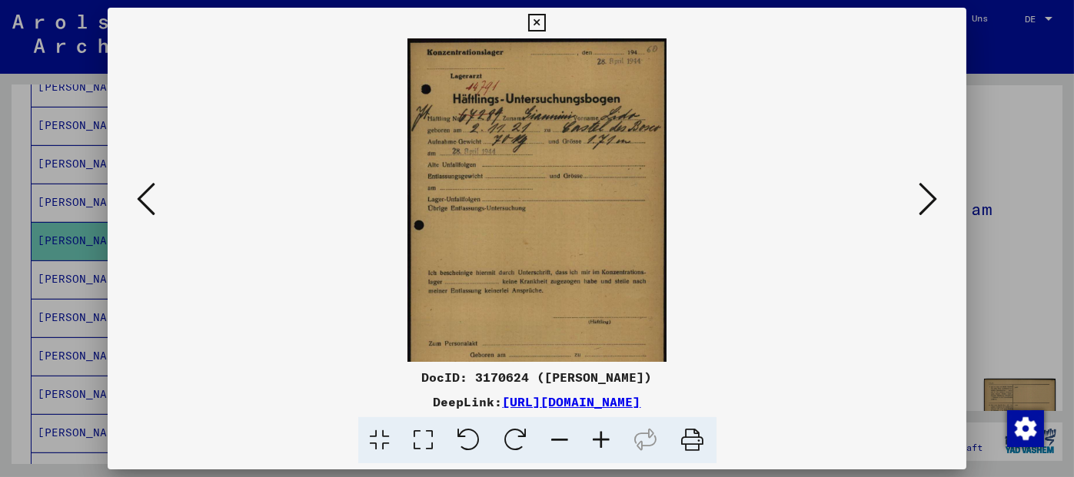
click at [603, 442] on icon at bounding box center [601, 440] width 41 height 47
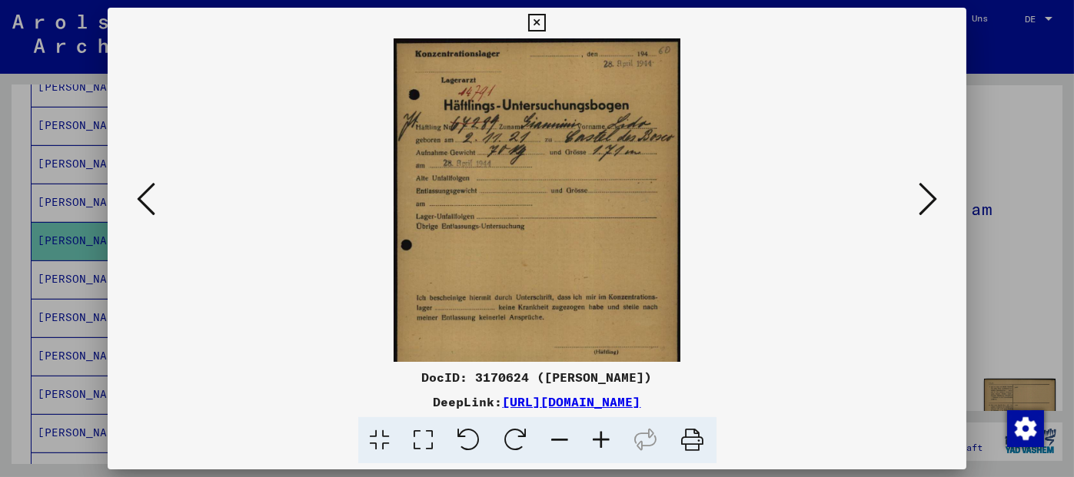
click at [603, 442] on icon at bounding box center [601, 440] width 41 height 47
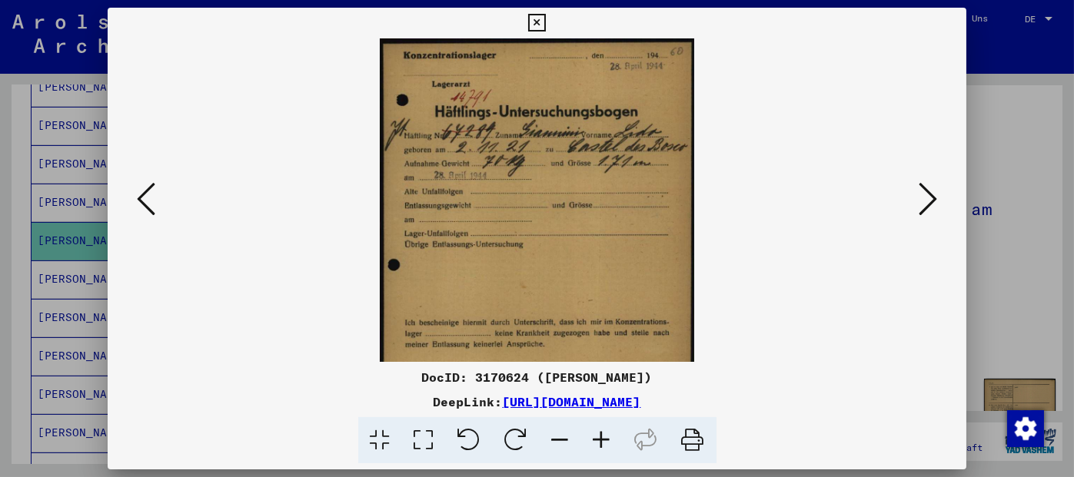
click at [603, 442] on icon at bounding box center [601, 440] width 41 height 47
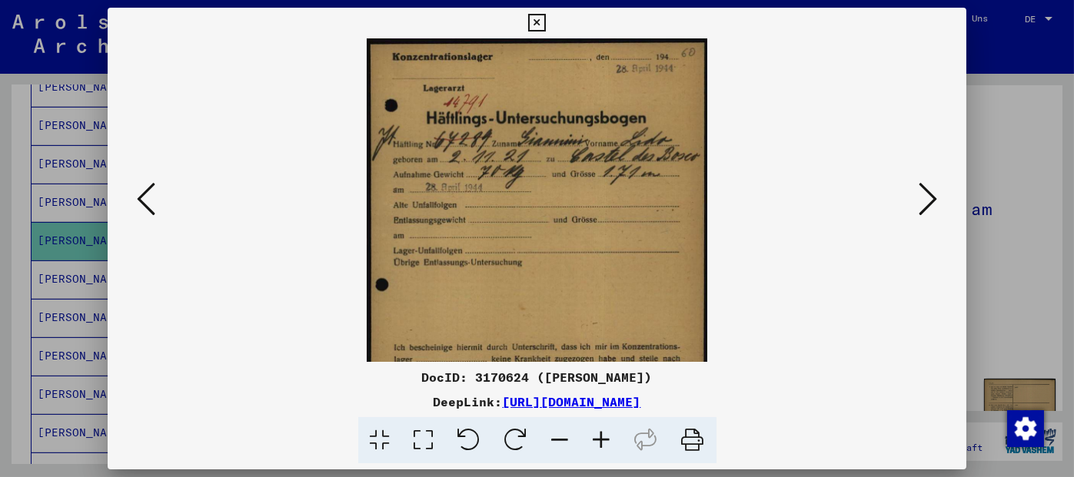
click at [603, 442] on icon at bounding box center [601, 440] width 41 height 47
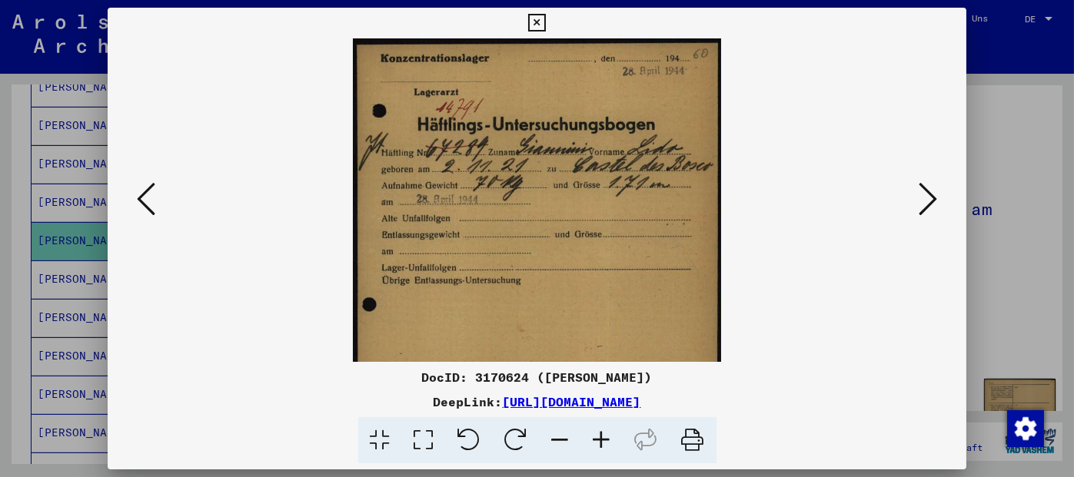
click at [603, 442] on icon at bounding box center [601, 440] width 41 height 47
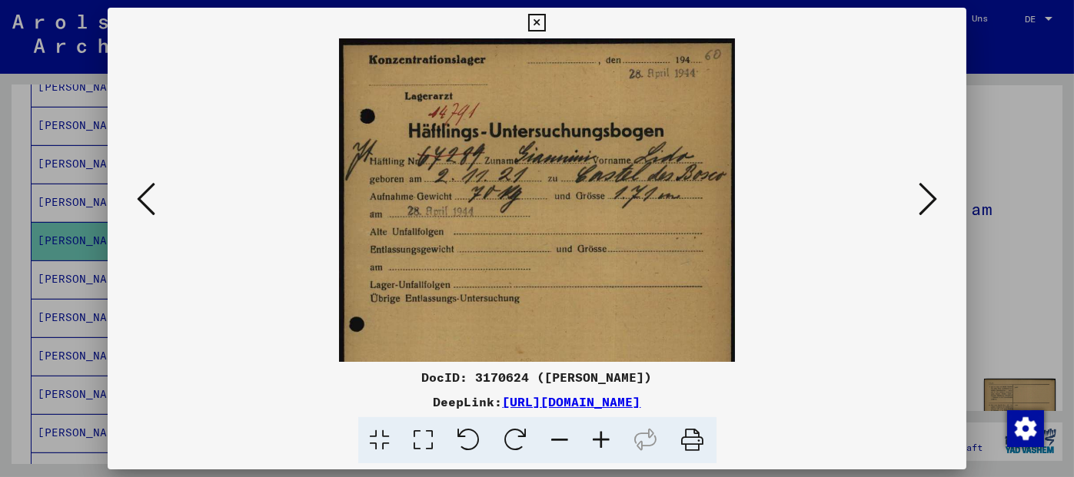
click at [603, 442] on icon at bounding box center [601, 440] width 41 height 47
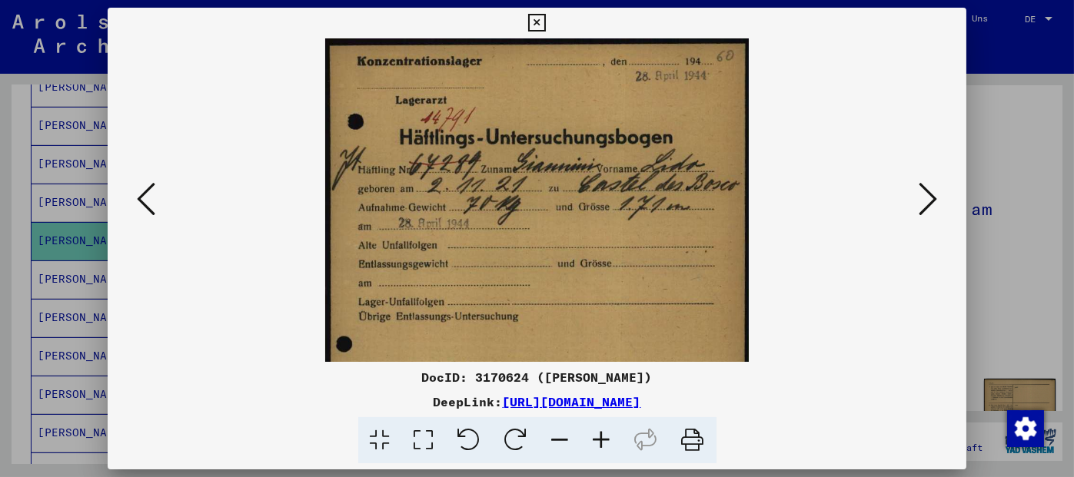
click at [931, 198] on icon at bounding box center [927, 199] width 18 height 37
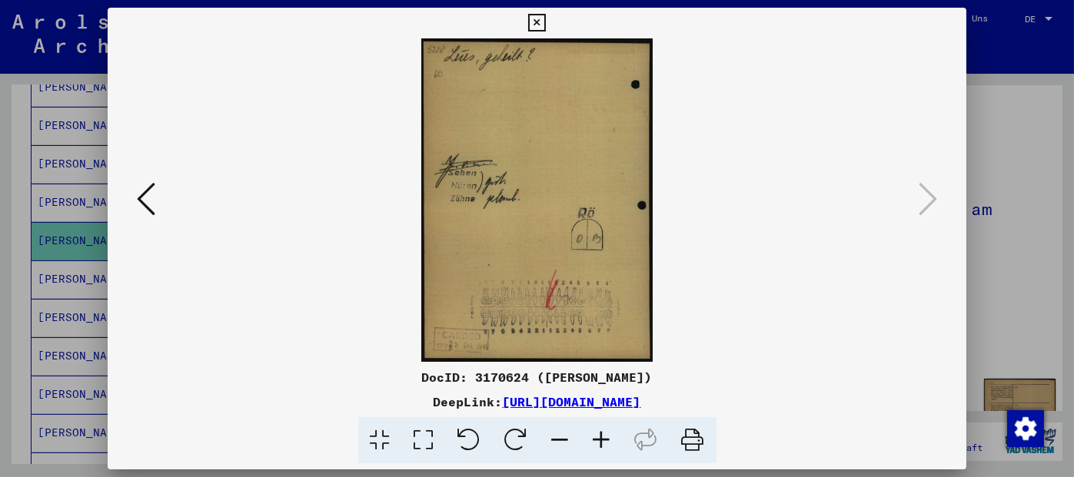
click at [536, 25] on icon at bounding box center [537, 23] width 18 height 18
